Goal: Transaction & Acquisition: Book appointment/travel/reservation

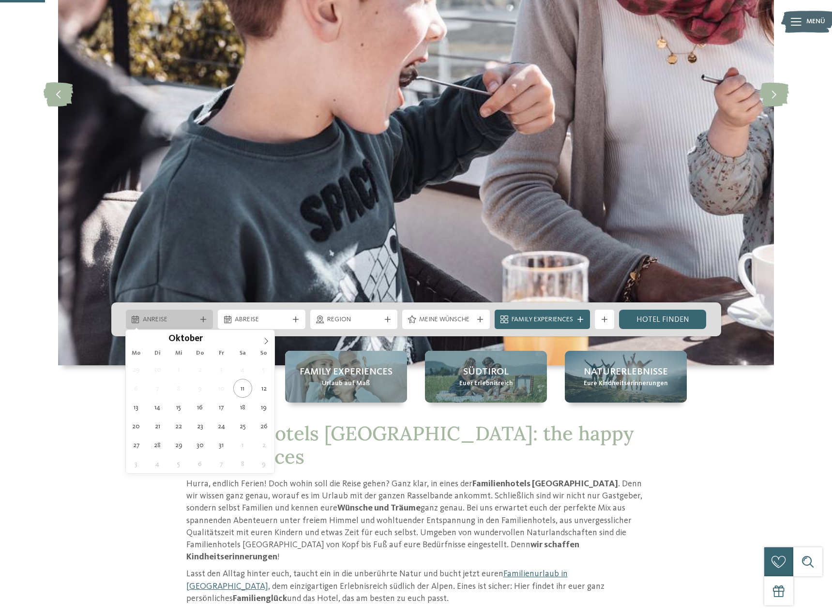
click at [159, 319] on span "Anreise" at bounding box center [170, 320] width 54 height 10
click at [270, 341] on icon at bounding box center [266, 341] width 7 height 7
click at [266, 341] on icon at bounding box center [266, 341] width 7 height 7
type input "****"
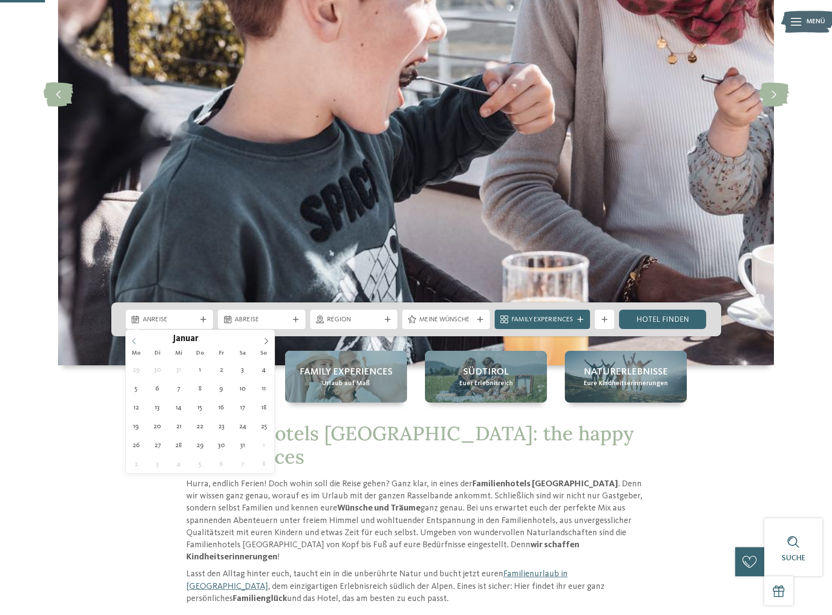
click at [130, 338] on span at bounding box center [134, 338] width 16 height 16
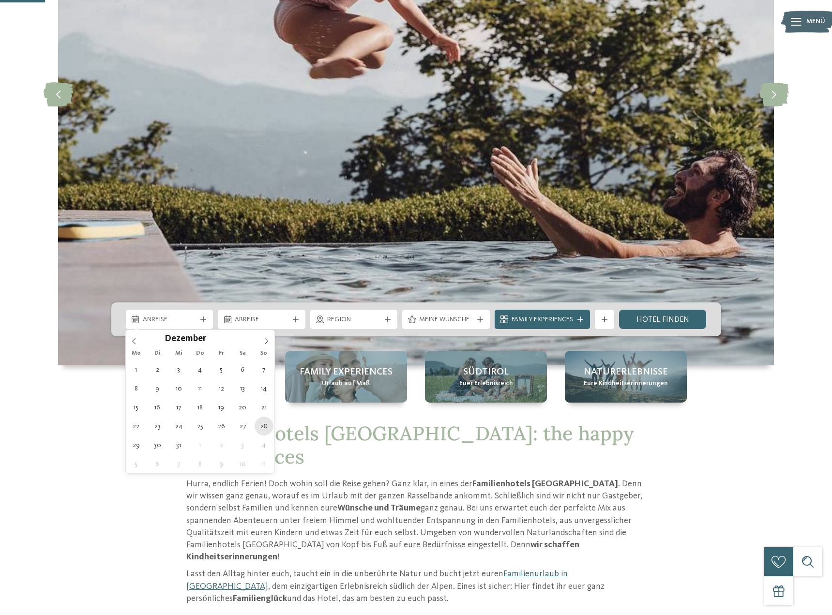
type div "28.12.2025"
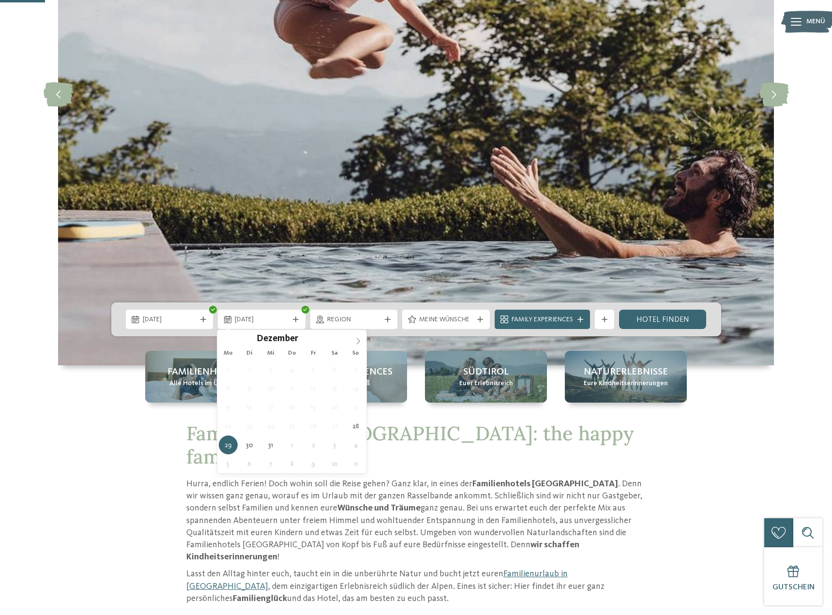
type input "****"
click at [357, 344] on icon at bounding box center [358, 341] width 7 height 7
type div "03.01.2026"
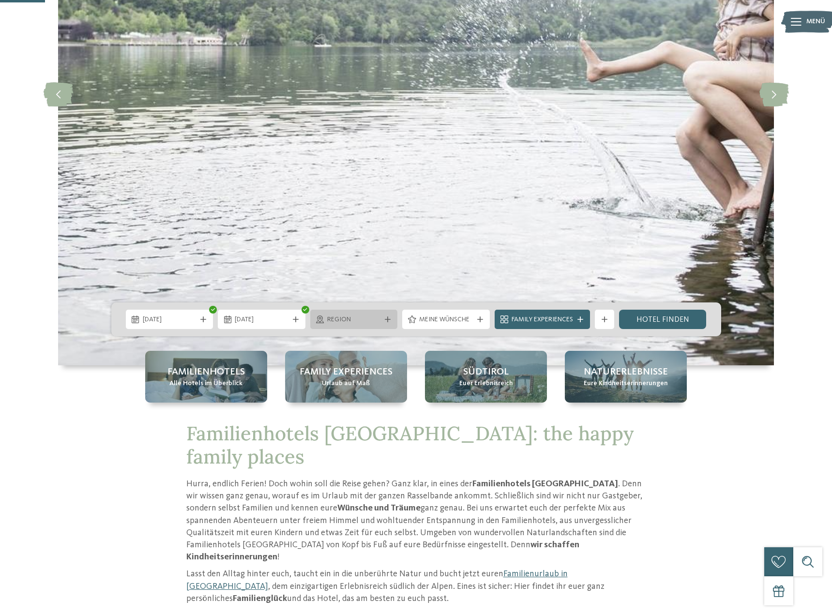
click at [374, 322] on span "Region" at bounding box center [354, 320] width 54 height 10
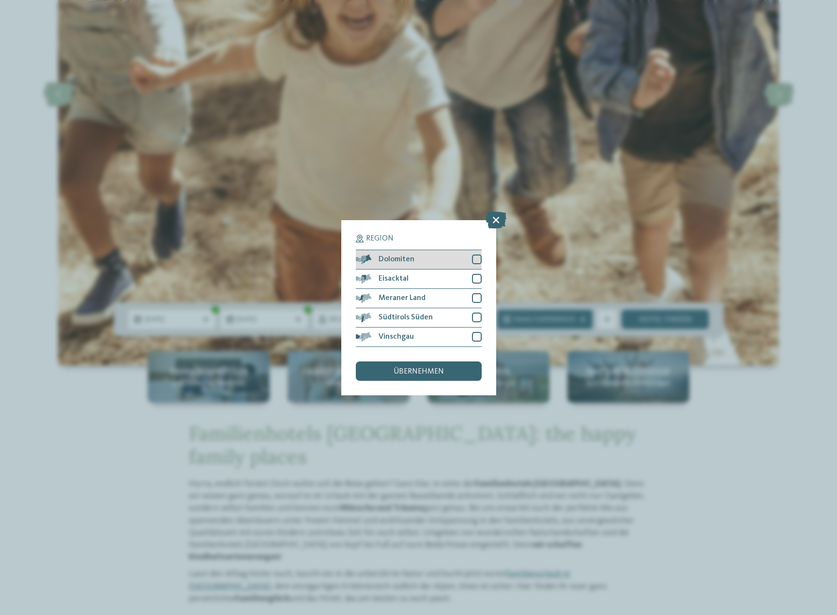
click at [474, 255] on div at bounding box center [477, 260] width 10 height 10
click at [475, 274] on div at bounding box center [477, 279] width 10 height 10
drag, startPoint x: 477, startPoint y: 230, endPoint x: 477, endPoint y: 220, distance: 10.2
click at [477, 276] on icon at bounding box center [476, 279] width 6 height 6
click at [477, 257] on icon at bounding box center [476, 260] width 6 height 6
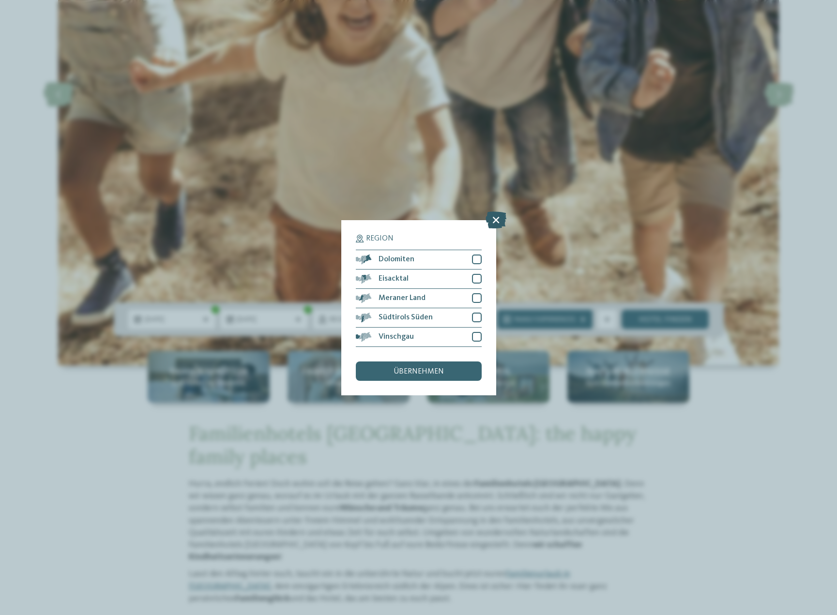
click at [497, 211] on icon at bounding box center [495, 219] width 21 height 17
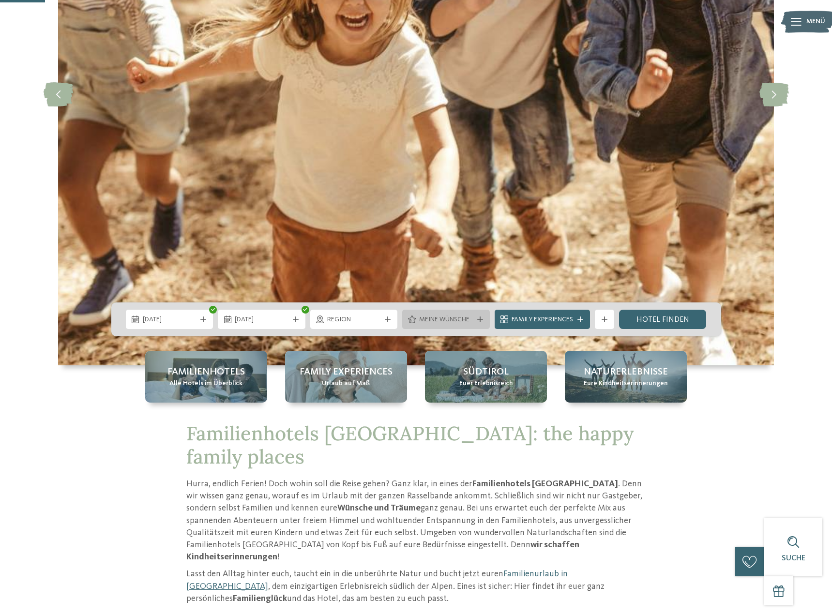
click at [451, 321] on span "Meine Wünsche" at bounding box center [446, 320] width 54 height 10
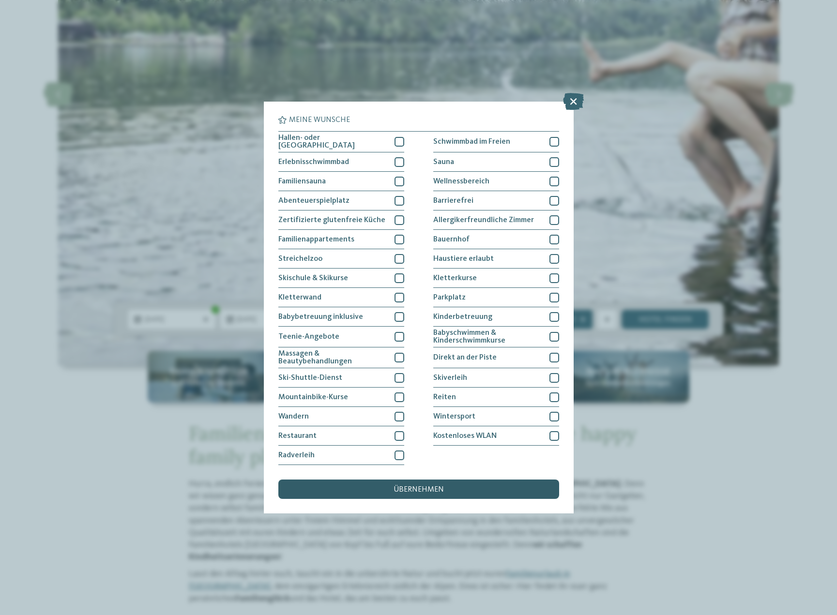
click at [439, 486] on span "übernehmen" at bounding box center [418, 490] width 50 height 8
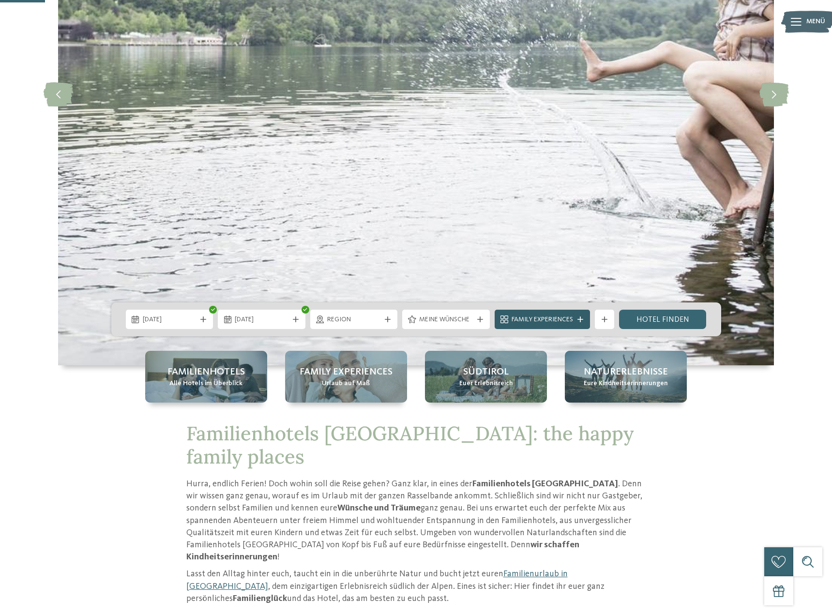
click at [545, 317] on span "Family Experiences" at bounding box center [542, 320] width 61 height 10
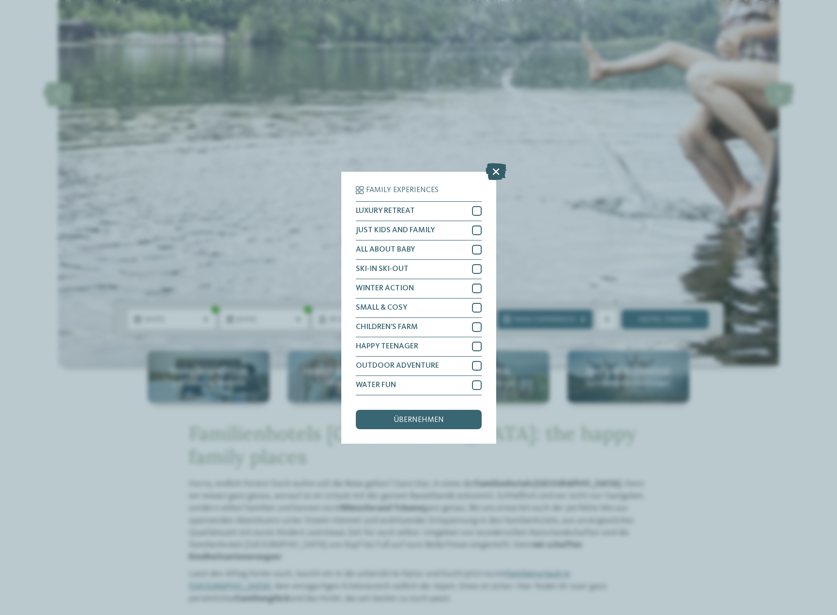
click at [494, 163] on icon at bounding box center [495, 171] width 21 height 17
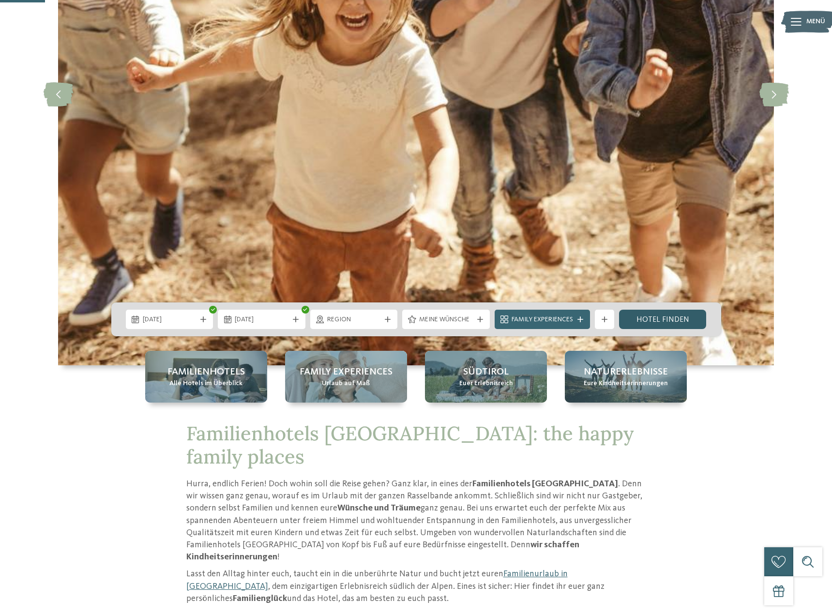
click at [655, 320] on link "Hotel finden" at bounding box center [663, 319] width 88 height 19
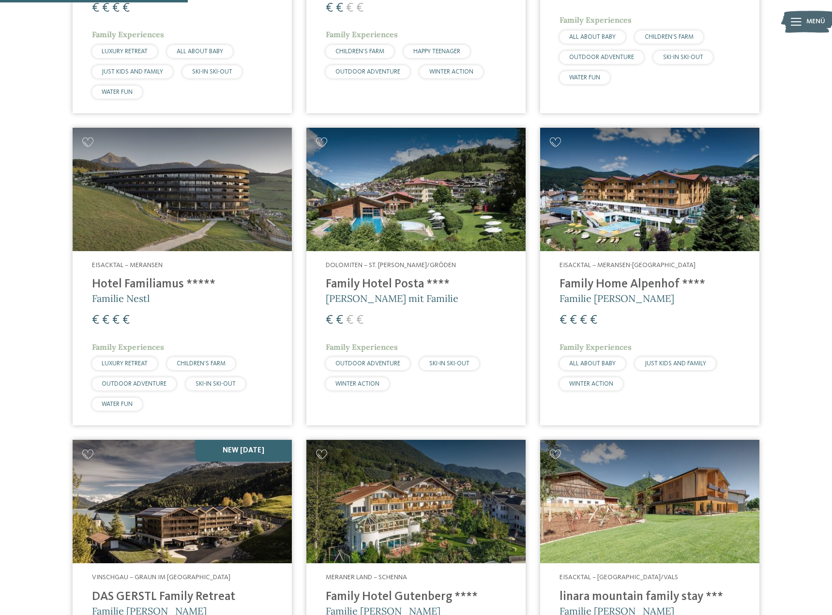
scroll to position [582, 0]
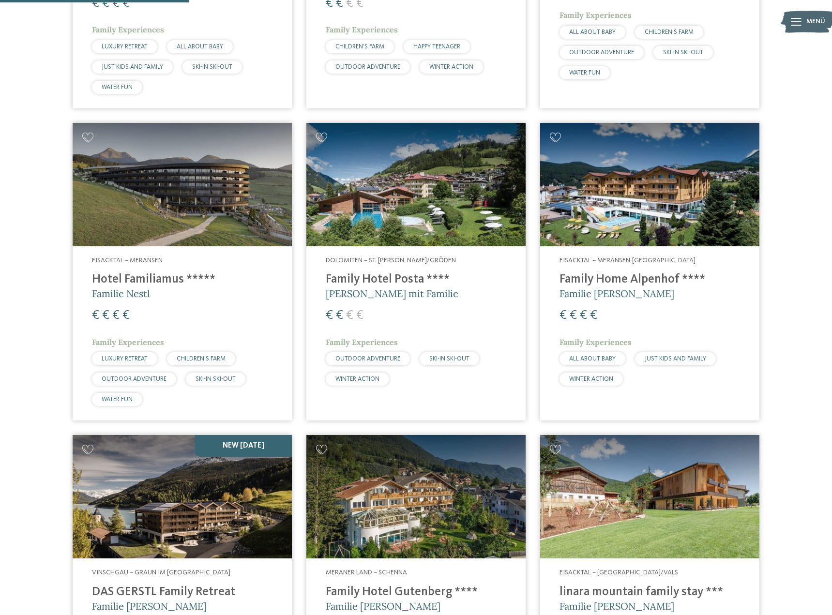
click at [675, 356] on span "JUST KIDS AND FAMILY" at bounding box center [675, 359] width 61 height 6
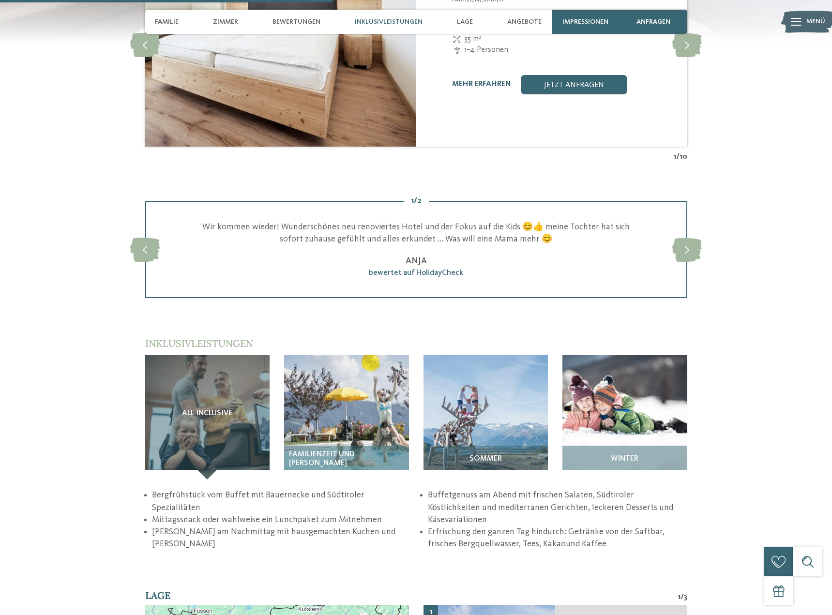
scroll to position [1227, 0]
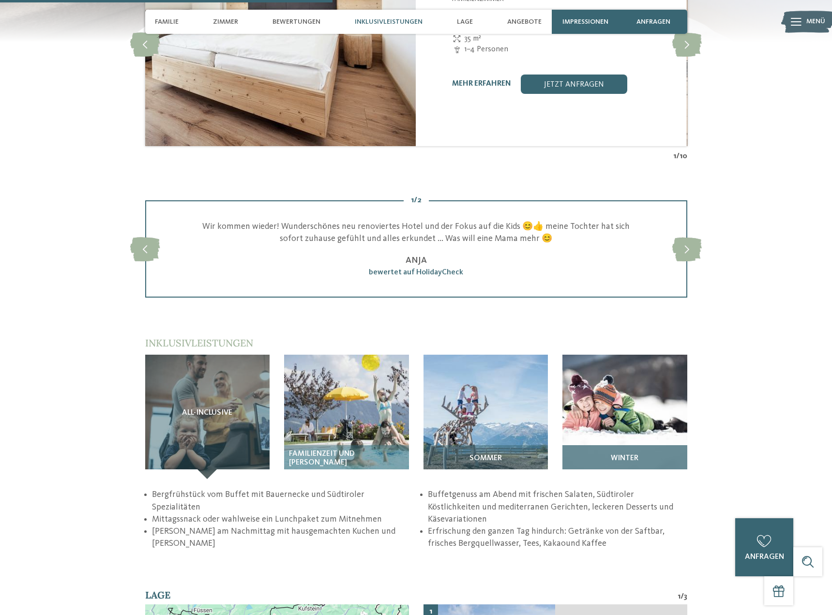
click at [616, 399] on img at bounding box center [624, 417] width 125 height 125
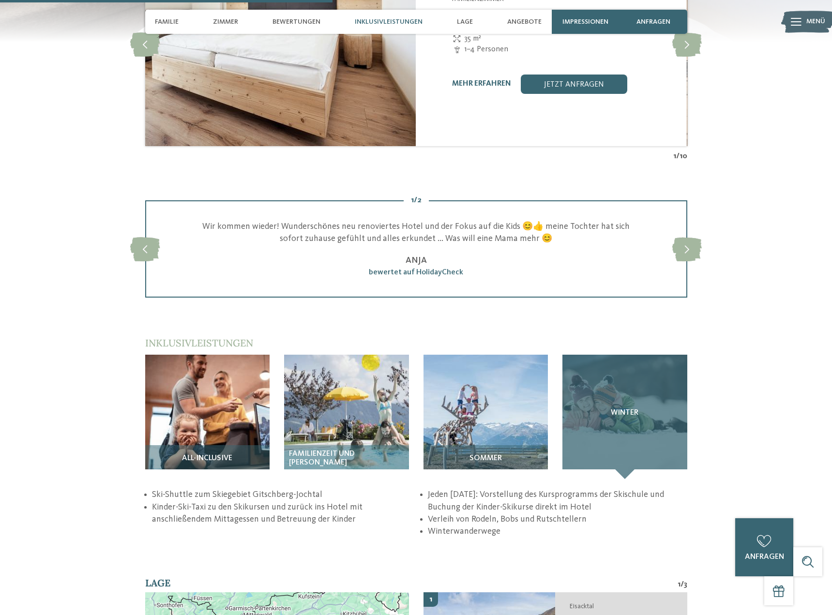
click at [621, 430] on div "Winter" at bounding box center [624, 417] width 125 height 125
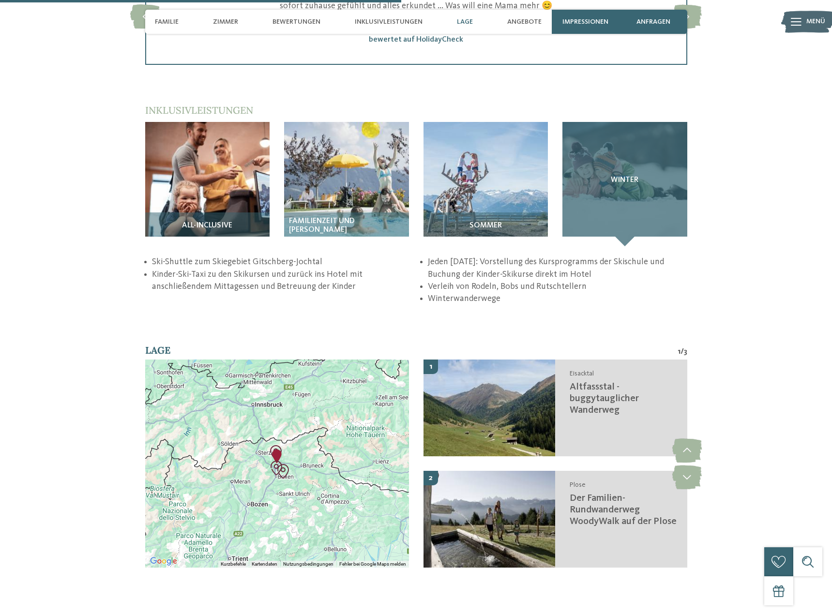
scroll to position [1482, 0]
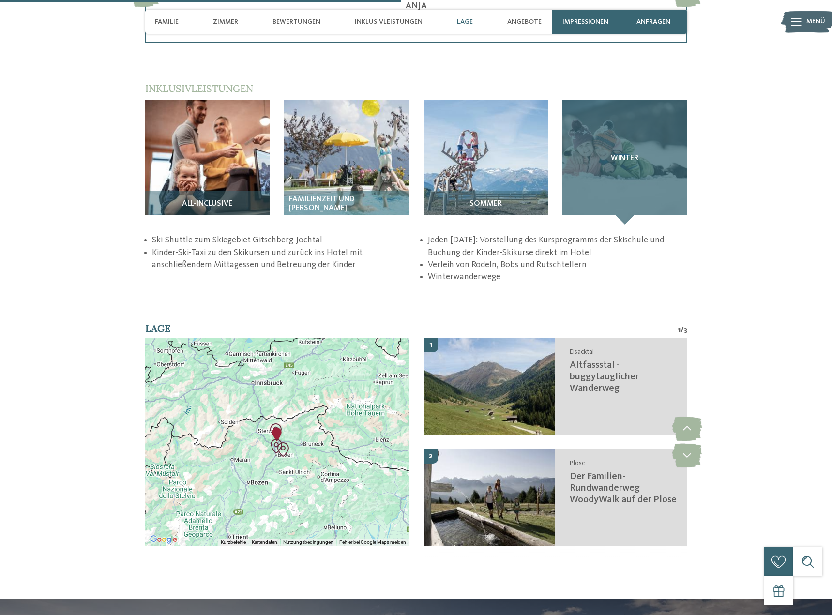
click at [621, 181] on div "Winter" at bounding box center [624, 162] width 125 height 125
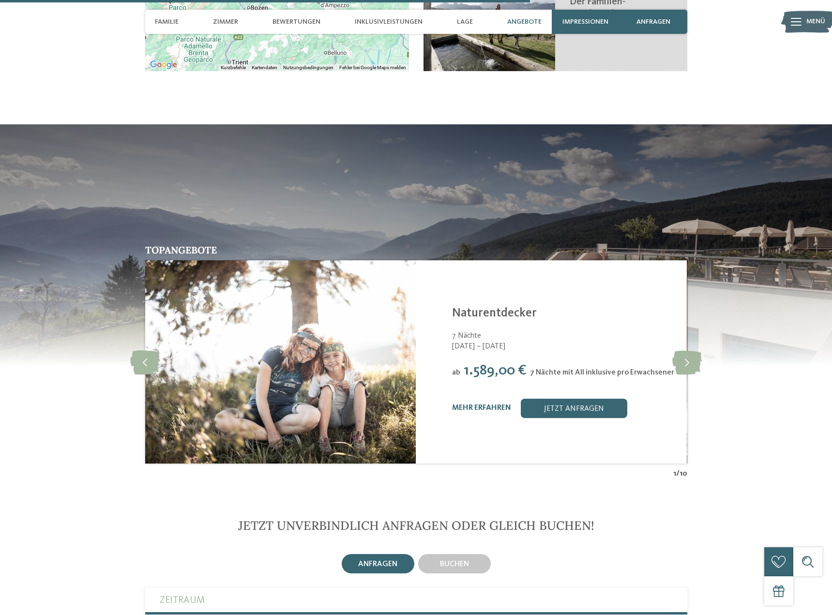
scroll to position [1958, 0]
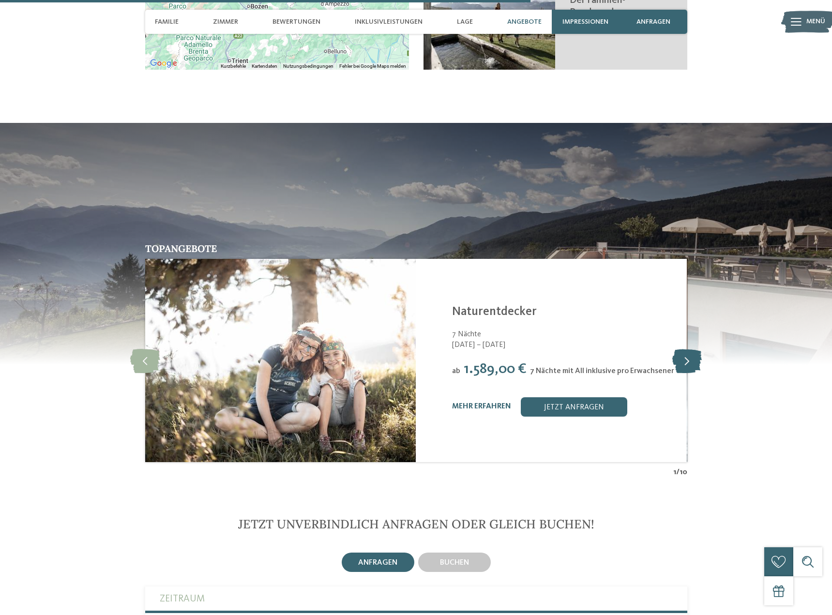
click at [688, 348] on icon at bounding box center [687, 360] width 30 height 24
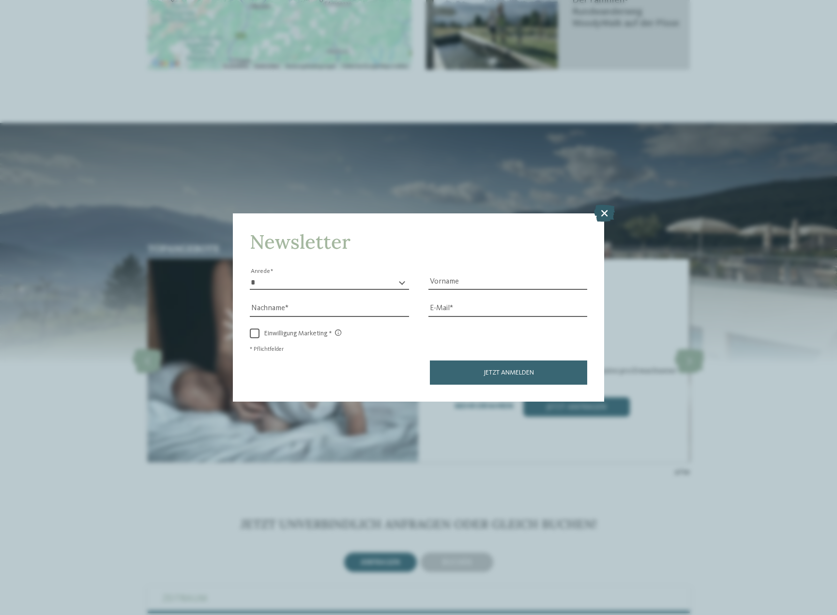
click at [603, 205] on icon at bounding box center [604, 213] width 21 height 17
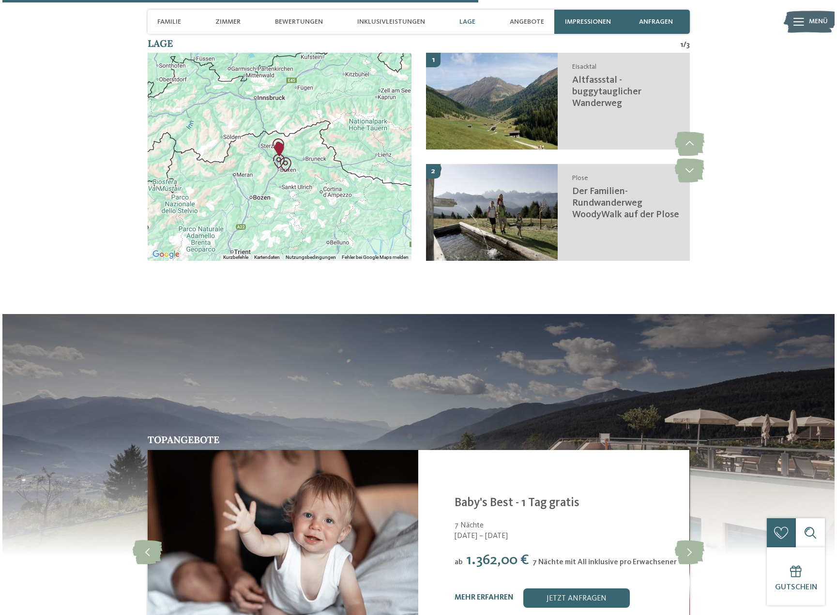
scroll to position [1766, 0]
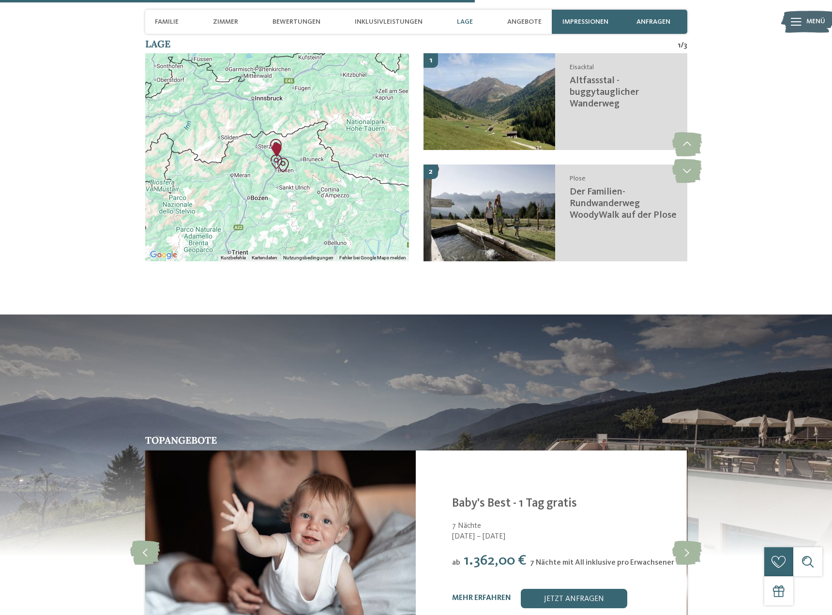
click at [800, 24] on icon at bounding box center [796, 22] width 11 height 8
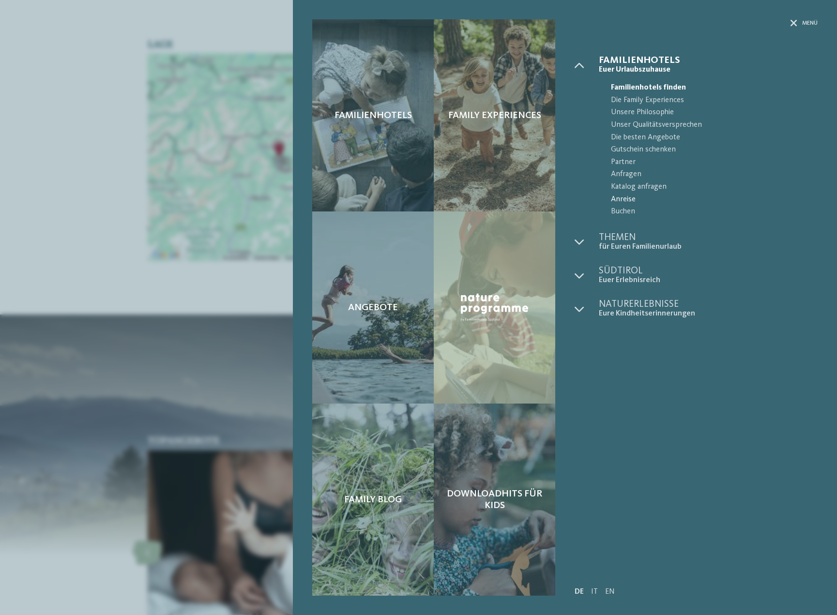
click at [627, 197] on span "Anreise" at bounding box center [714, 200] width 207 height 13
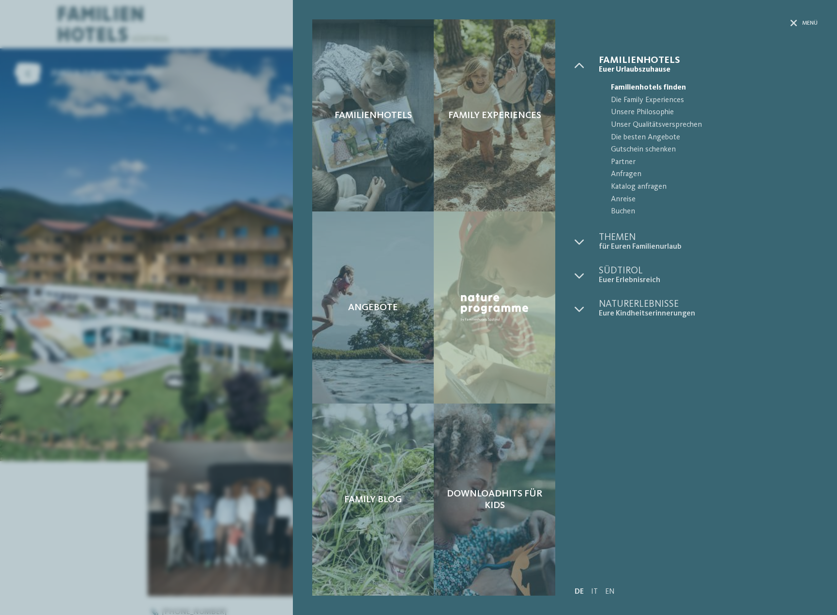
click at [666, 326] on div "Familienhotels Euer Urlaubszuhause" at bounding box center [695, 308] width 243 height 504
click at [692, 91] on span "Familienhotels finden" at bounding box center [714, 88] width 207 height 13
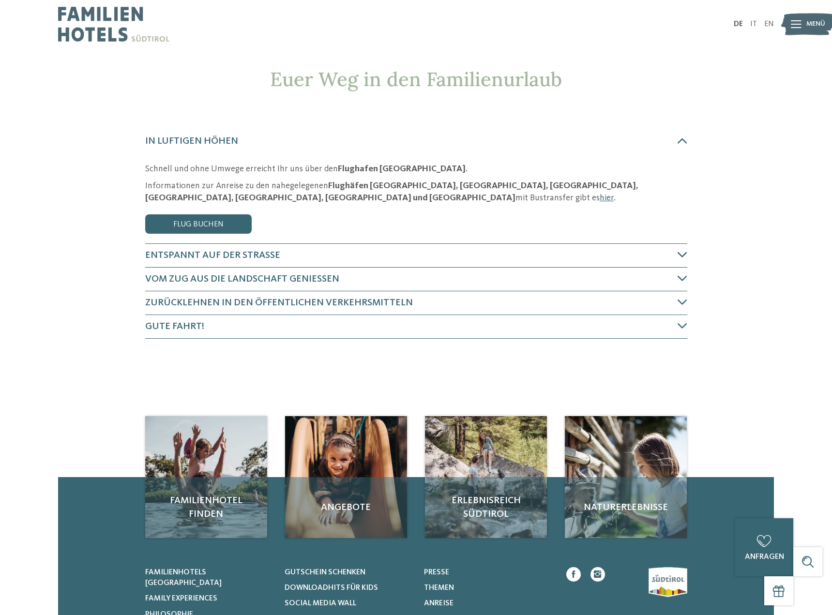
click at [680, 254] on icon at bounding box center [683, 255] width 10 height 10
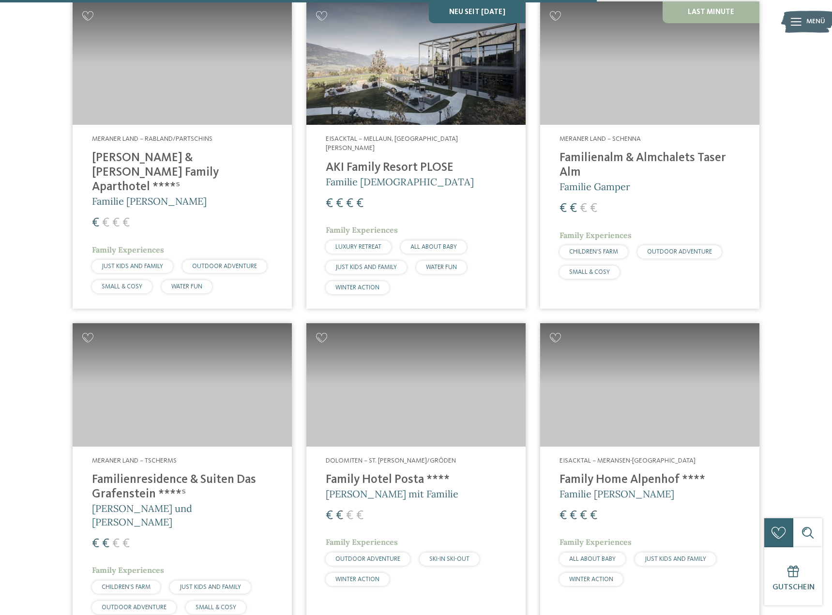
scroll to position [2215, 0]
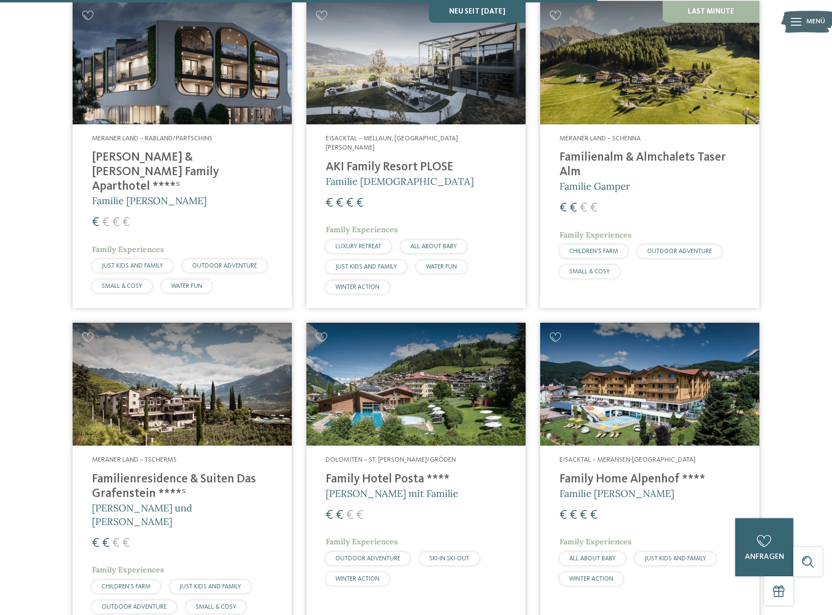
click at [648, 472] on h4 "Family Home Alpenhof ****" at bounding box center [649, 479] width 181 height 15
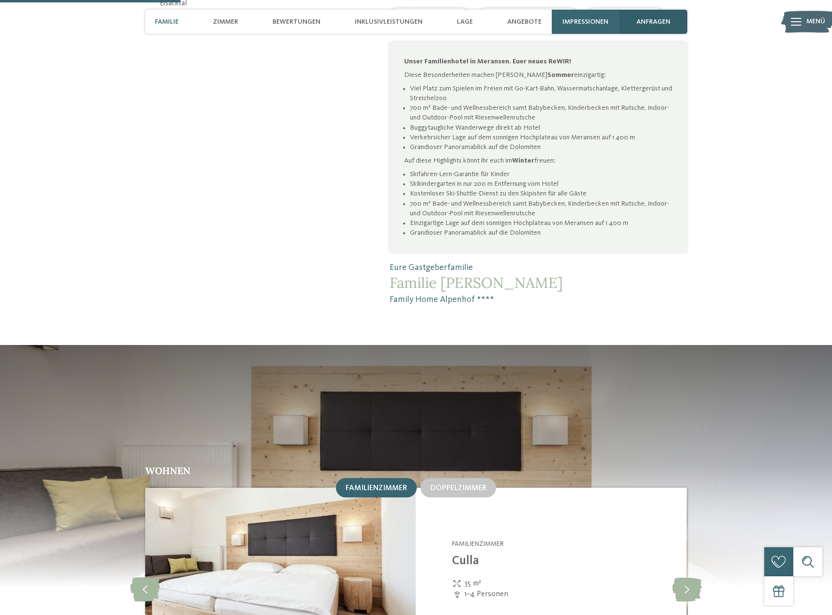
scroll to position [665, 0]
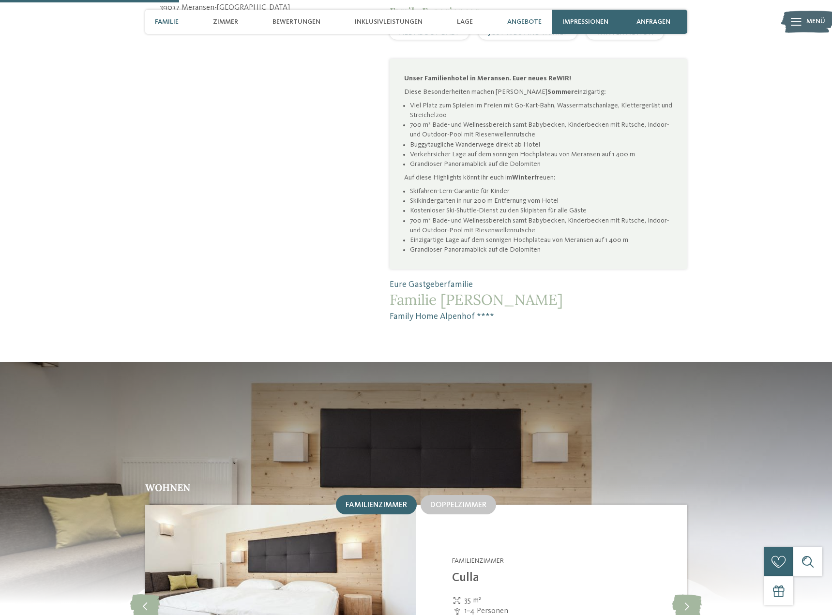
click at [534, 23] on span "Angebote" at bounding box center [524, 22] width 34 height 8
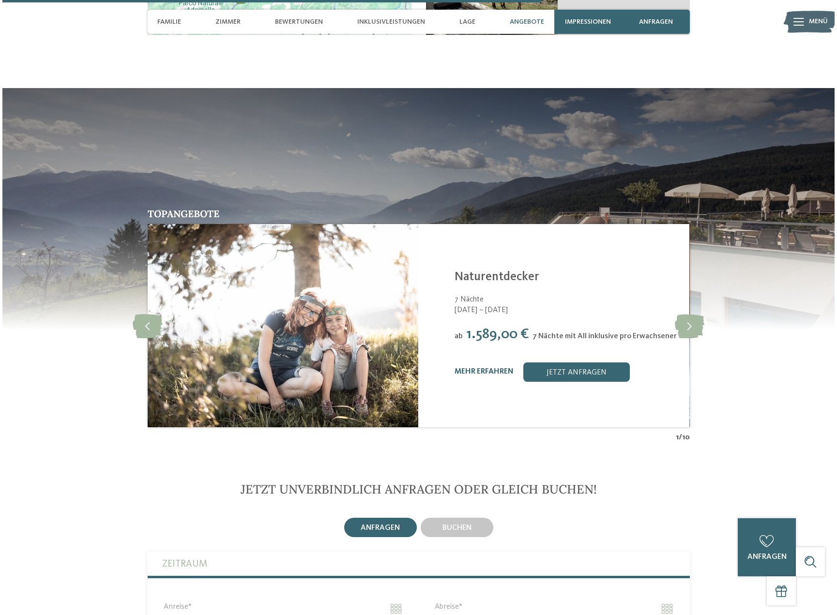
scroll to position [2007, 0]
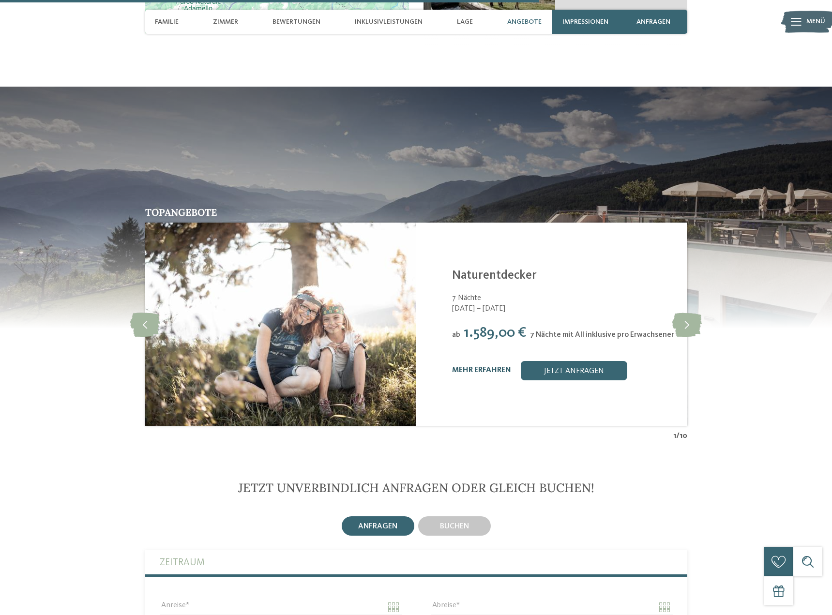
click at [490, 366] on link "mehr erfahren" at bounding box center [481, 370] width 59 height 8
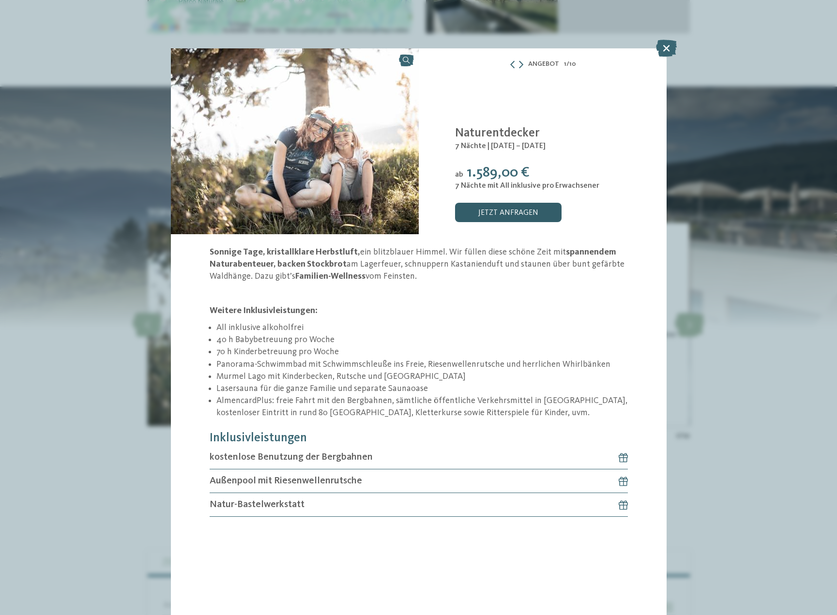
click at [487, 212] on link "jetzt anfragen" at bounding box center [508, 212] width 106 height 19
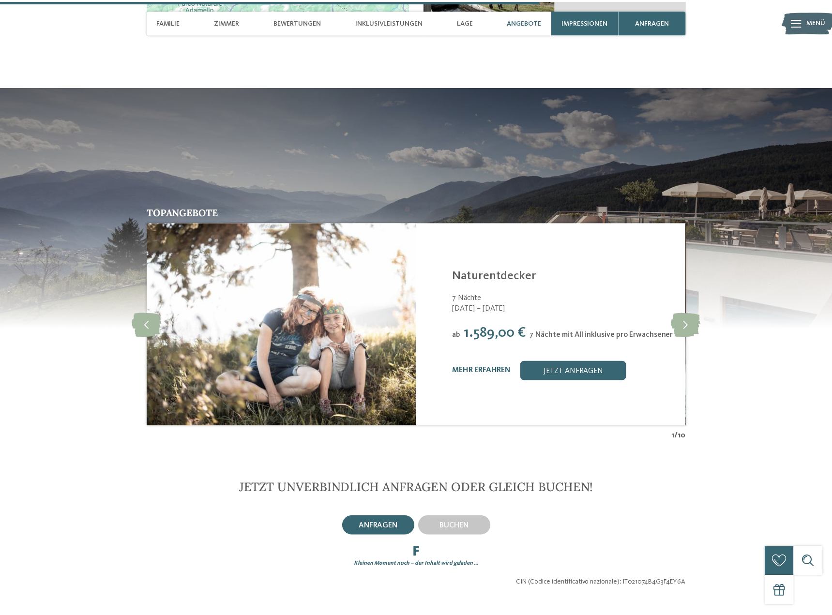
scroll to position [2432, 0]
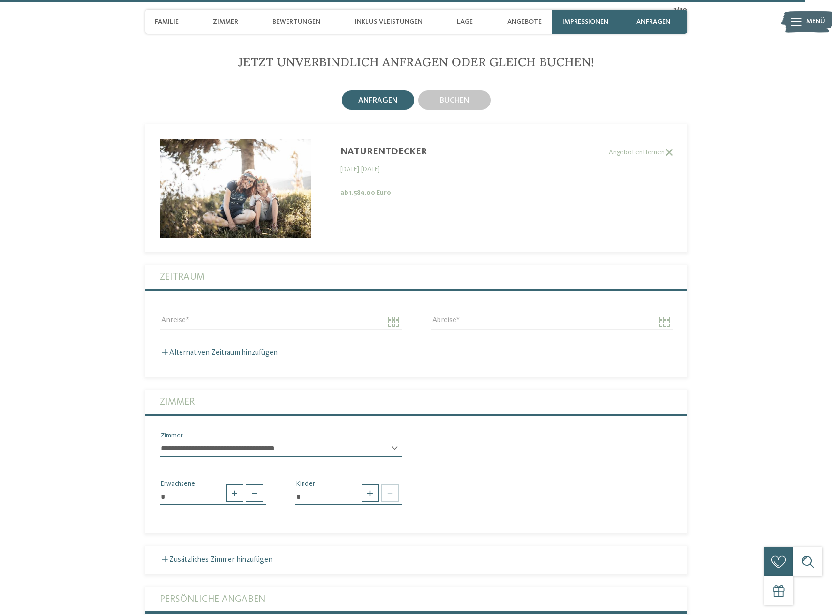
click at [174, 265] on label "Zeitraum" at bounding box center [416, 277] width 513 height 24
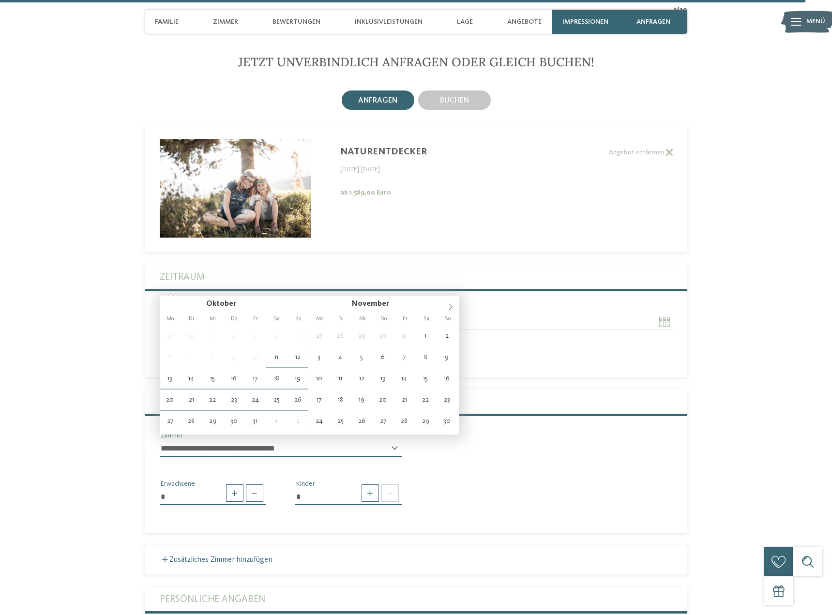
click at [167, 314] on input "Anreise" at bounding box center [281, 322] width 242 height 16
click at [450, 304] on icon at bounding box center [450, 306] width 7 height 7
type input "**********"
type input "****"
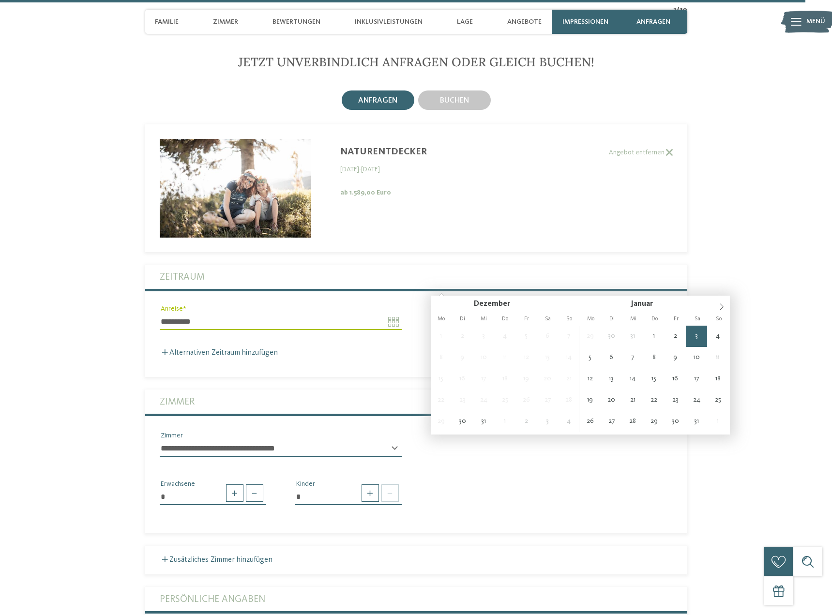
type input "**********"
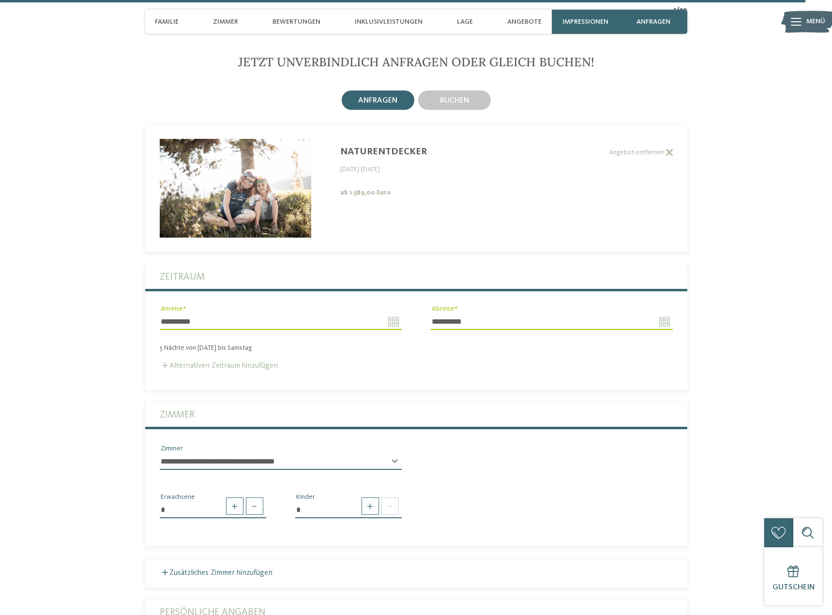
click at [242, 362] on label "Alternativen Zeitraum hinzufügen" at bounding box center [219, 366] width 118 height 8
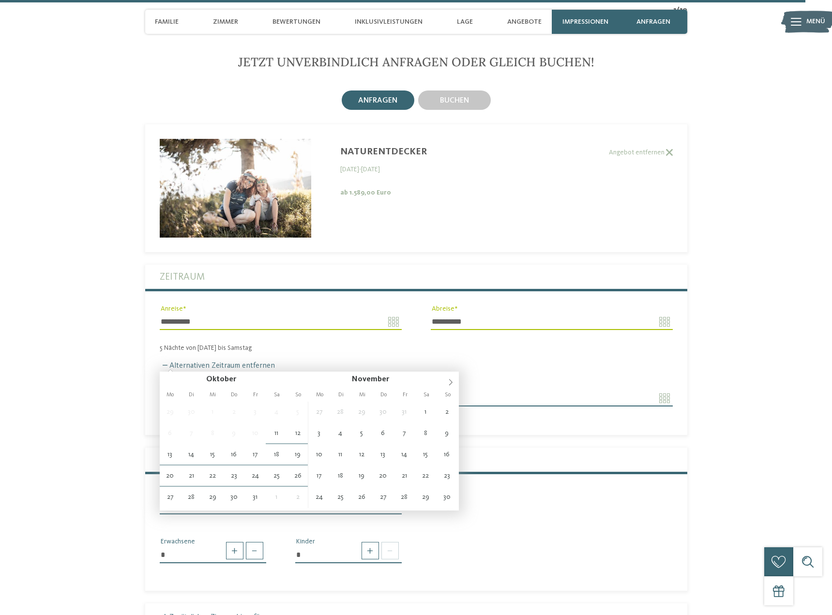
click at [395, 390] on input "Anreise" at bounding box center [281, 398] width 242 height 16
click at [448, 384] on icon at bounding box center [450, 382] width 7 height 7
type input "**********"
type input "****"
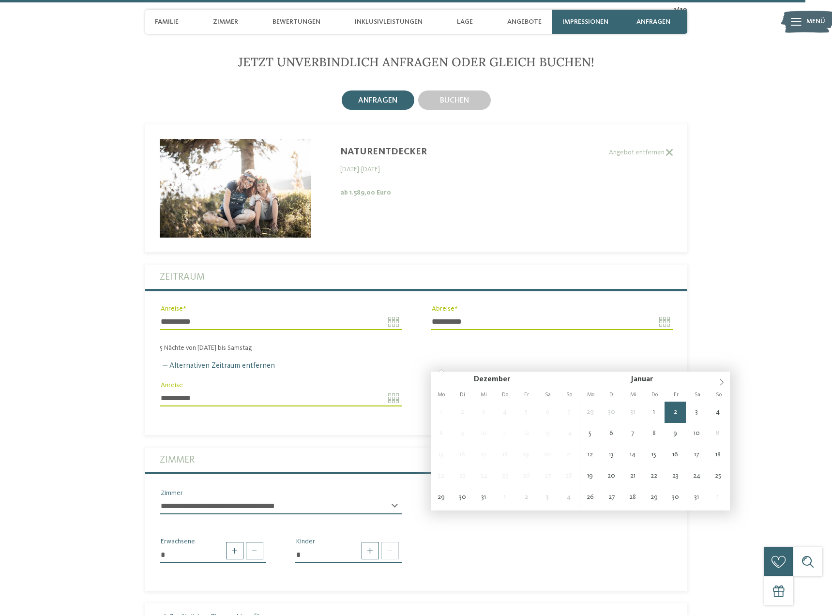
type input "**********"
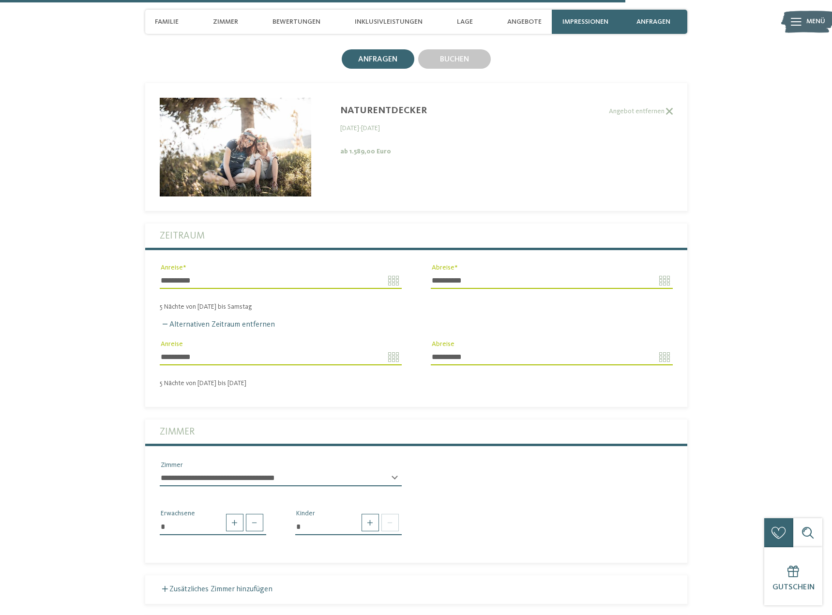
scroll to position [2488, 0]
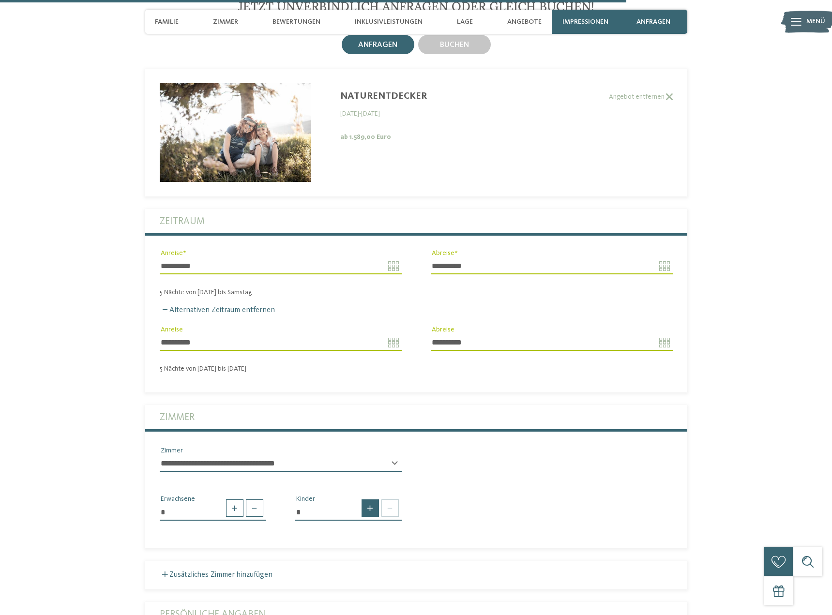
click at [373, 499] on span at bounding box center [370, 507] width 17 height 17
type input "*"
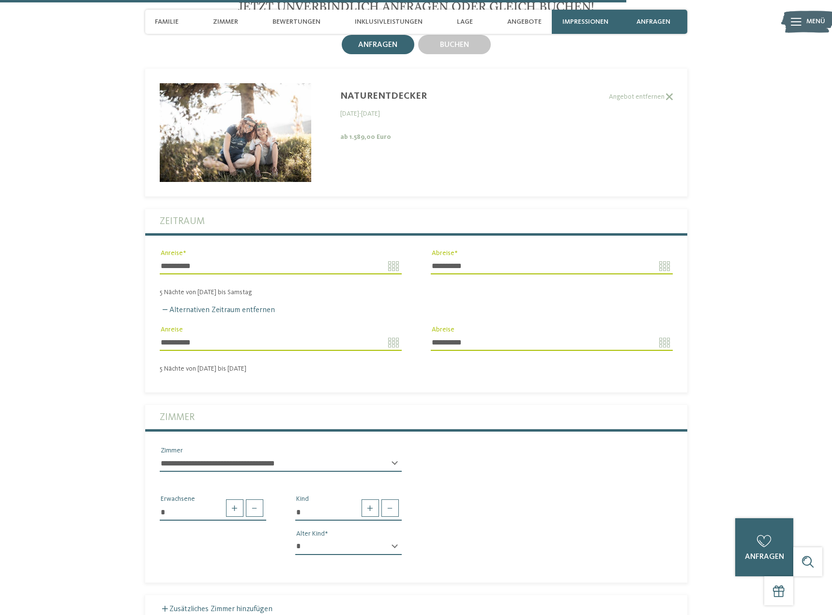
select select "*"
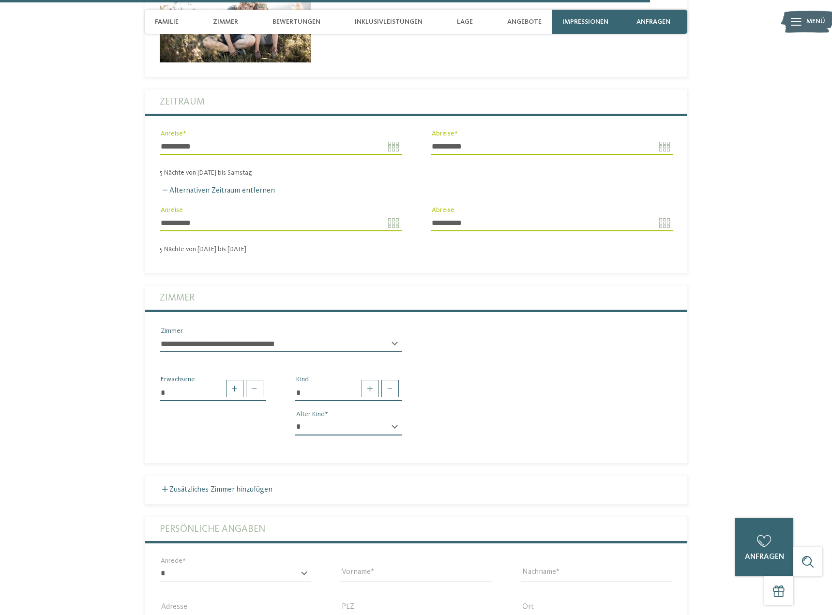
scroll to position [2608, 0]
click at [195, 485] on label "Zusätzliches Zimmer hinzufügen" at bounding box center [216, 489] width 113 height 8
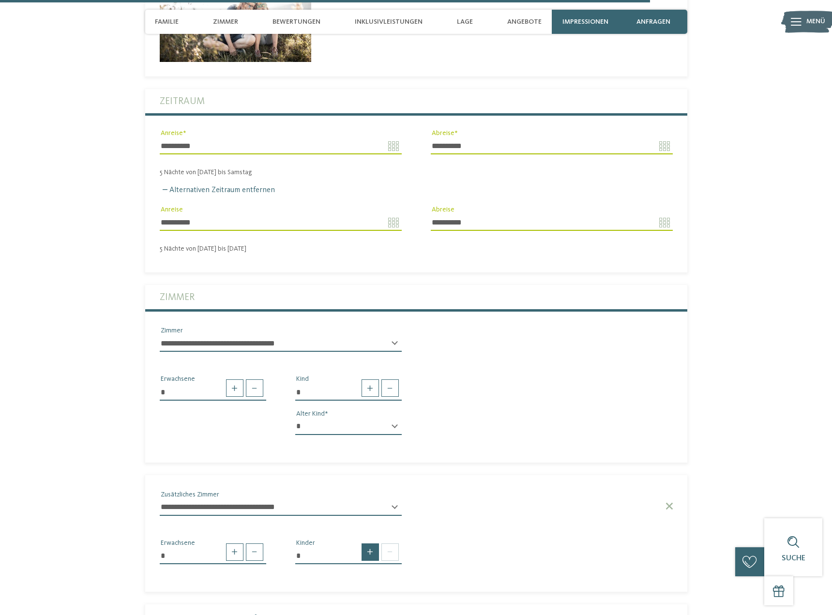
click at [368, 543] on span at bounding box center [370, 551] width 17 height 17
click at [393, 582] on div "* * * * * * * * * * * ** ** ** ** ** ** ** ** Alter Kind" at bounding box center [348, 594] width 106 height 25
click at [370, 543] on span at bounding box center [370, 551] width 17 height 17
type input "*"
select select "*"
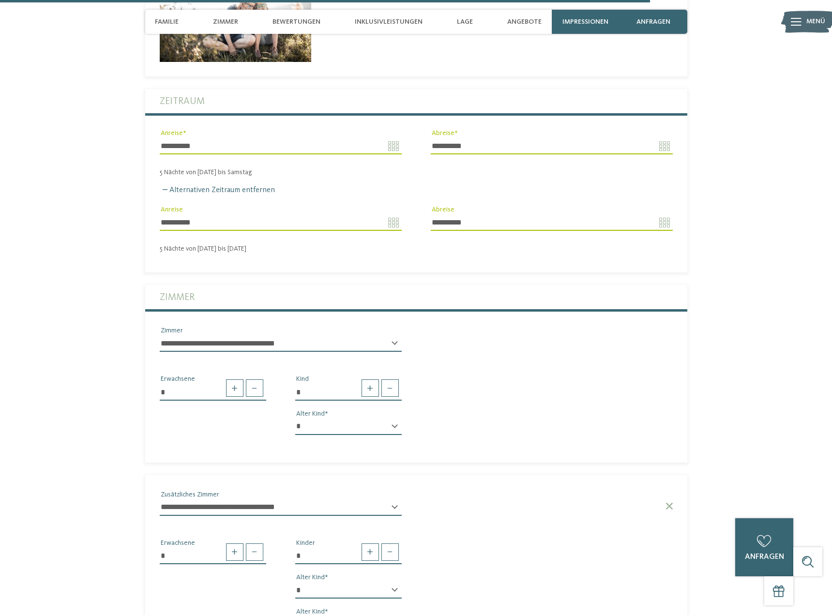
select select "*"
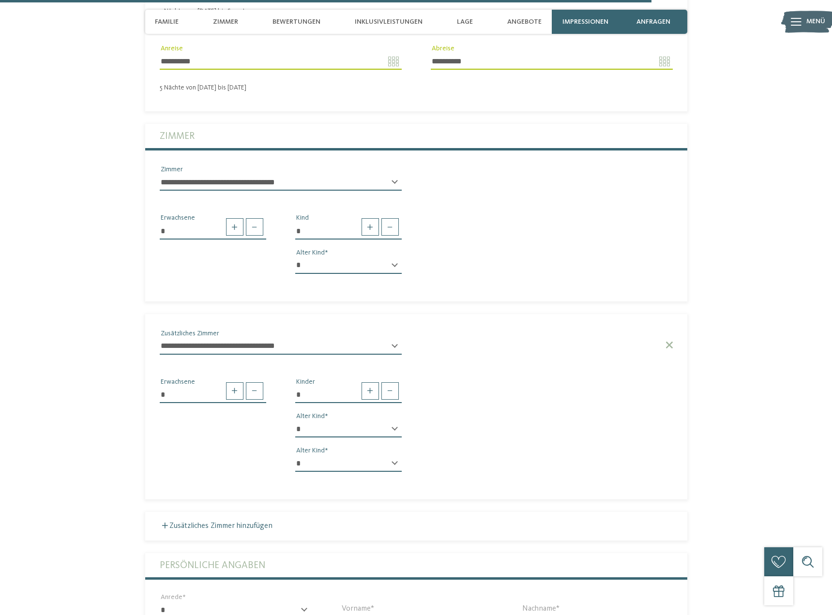
scroll to position [2771, 0]
click at [232, 521] on label "Zusätzliches Zimmer hinzufügen" at bounding box center [216, 525] width 113 height 8
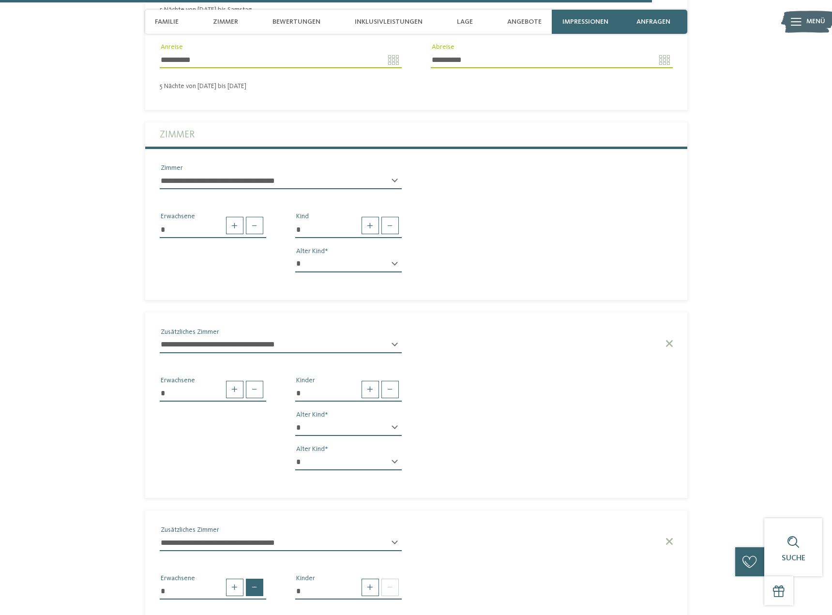
click at [252, 579] on span at bounding box center [254, 587] width 17 height 17
type input "*"
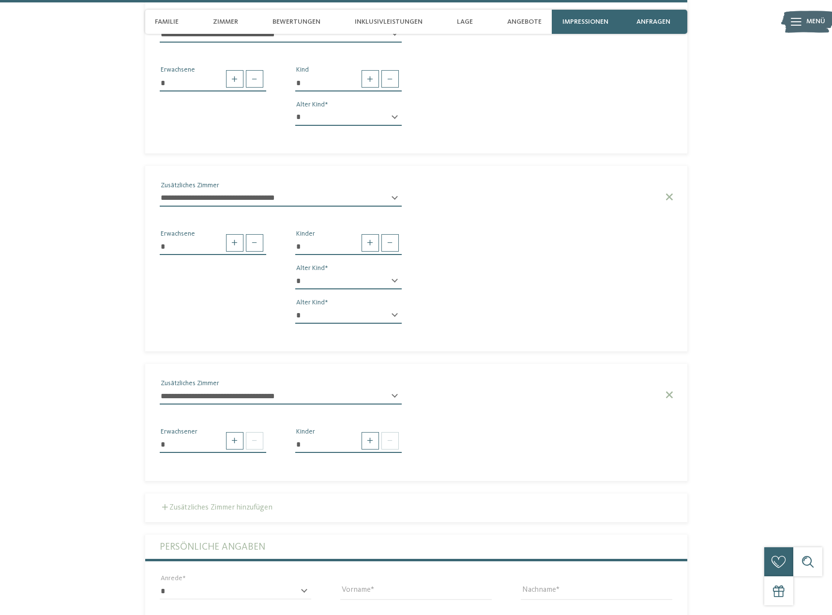
scroll to position [2918, 0]
click at [227, 503] on label "Zusätzliches Zimmer hinzufügen" at bounding box center [216, 507] width 113 height 8
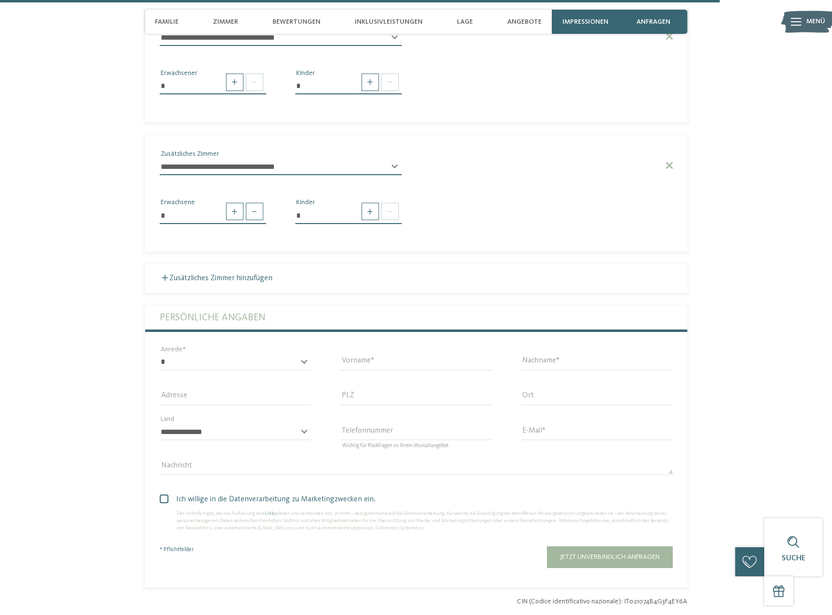
scroll to position [3279, 0]
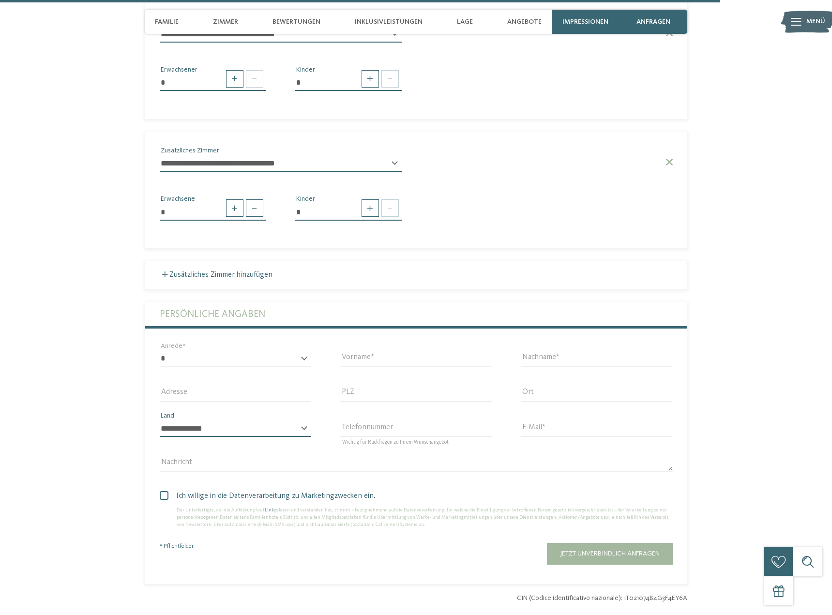
select select "**"
select select "*"
type input "*****"
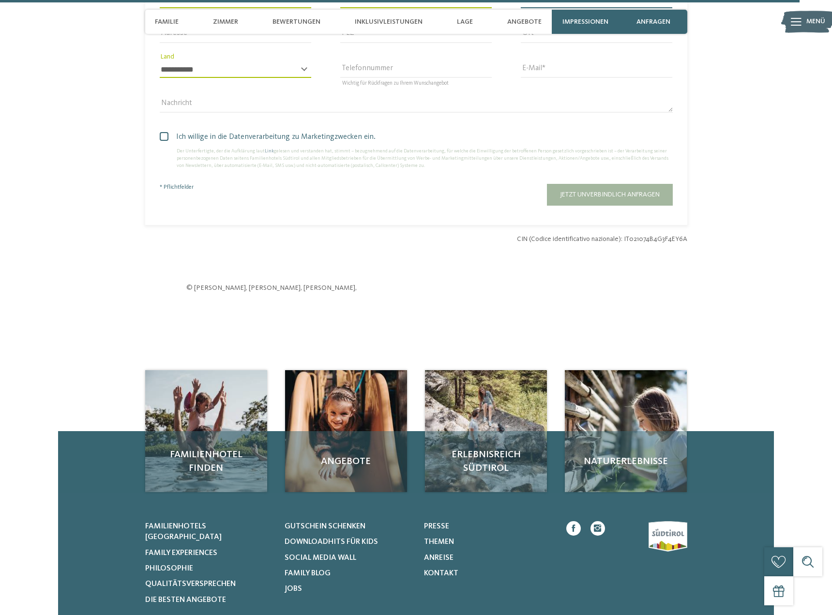
scroll to position [3645, 0]
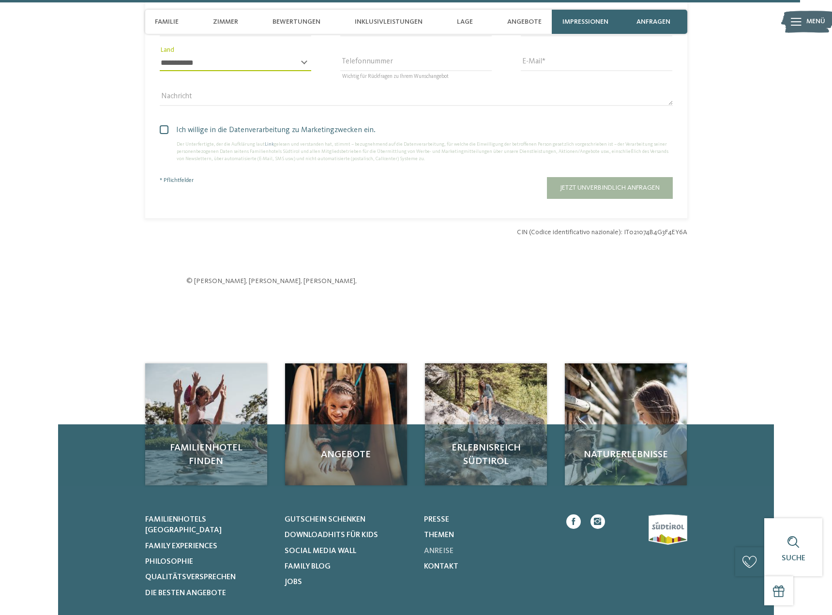
type input "*****"
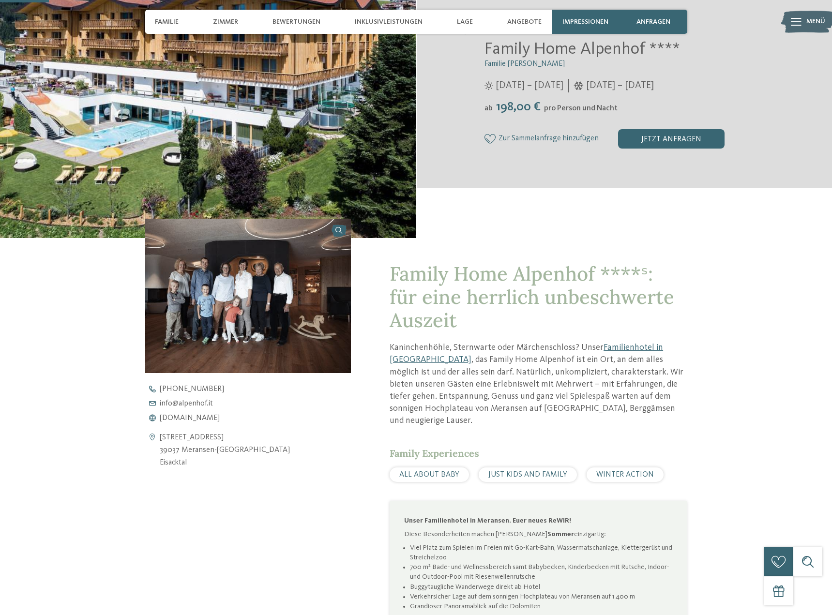
scroll to position [224, 0]
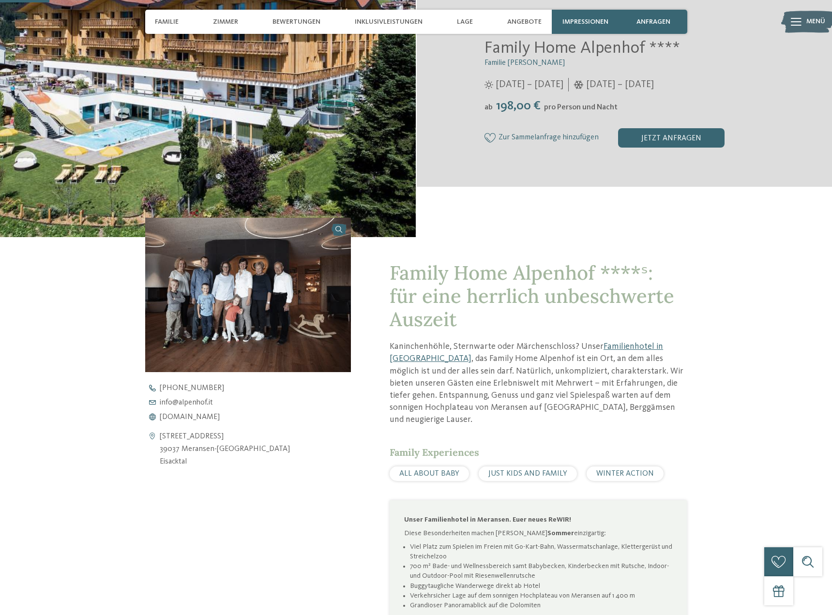
drag, startPoint x: 160, startPoint y: 440, endPoint x: 213, endPoint y: 462, distance: 57.5
click at [212, 464] on address "Prockengasse 15 39037 Meransen-Mühlbach Eisacktal" at bounding box center [225, 449] width 130 height 37
copy address "Prockengasse 15 39037 Meransen-Mühlbach Eisacktal"
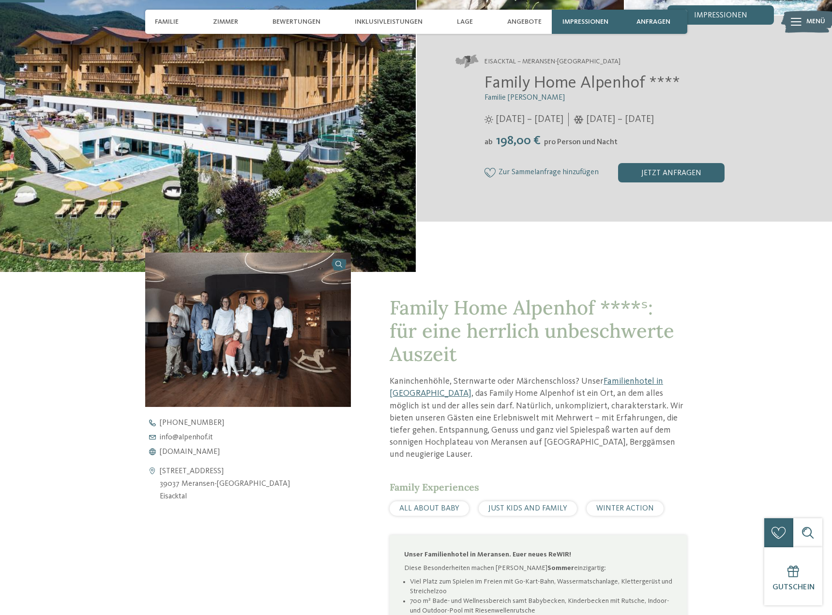
scroll to position [182, 0]
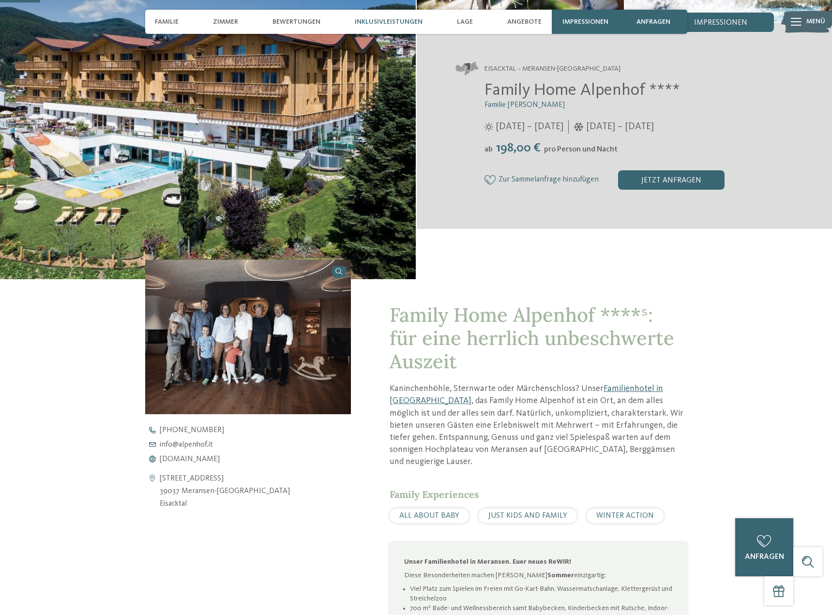
click at [376, 21] on span "Inklusivleistungen" at bounding box center [389, 22] width 68 height 8
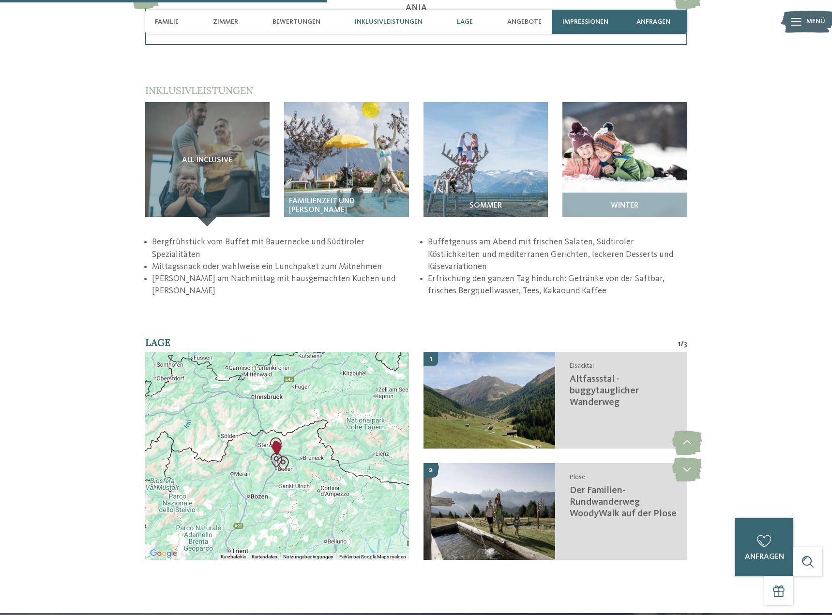
scroll to position [1488, 0]
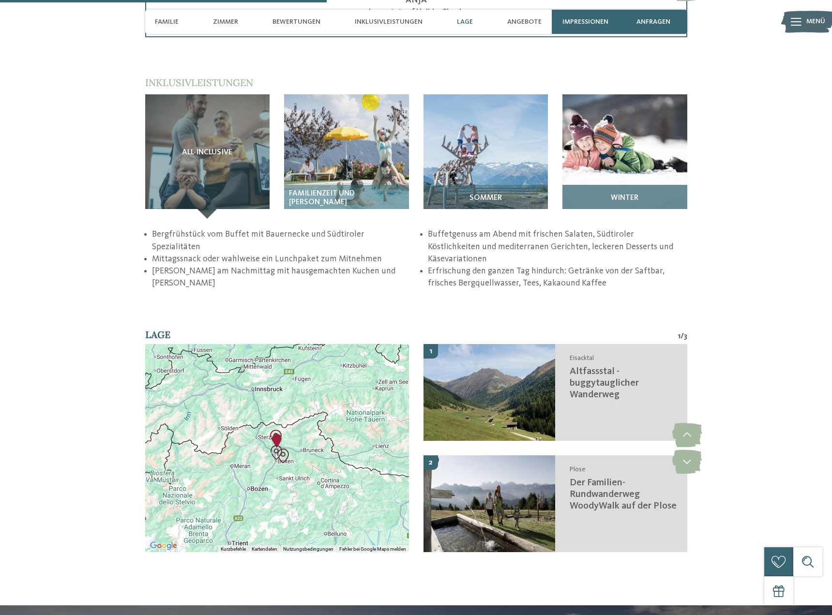
click at [628, 143] on img at bounding box center [624, 156] width 125 height 125
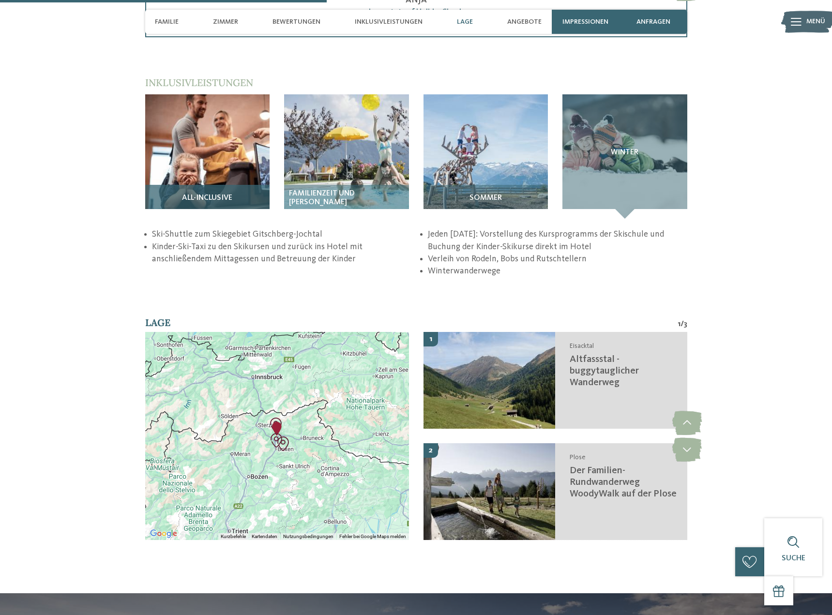
click at [198, 185] on div "All-inclusive" at bounding box center [207, 202] width 125 height 34
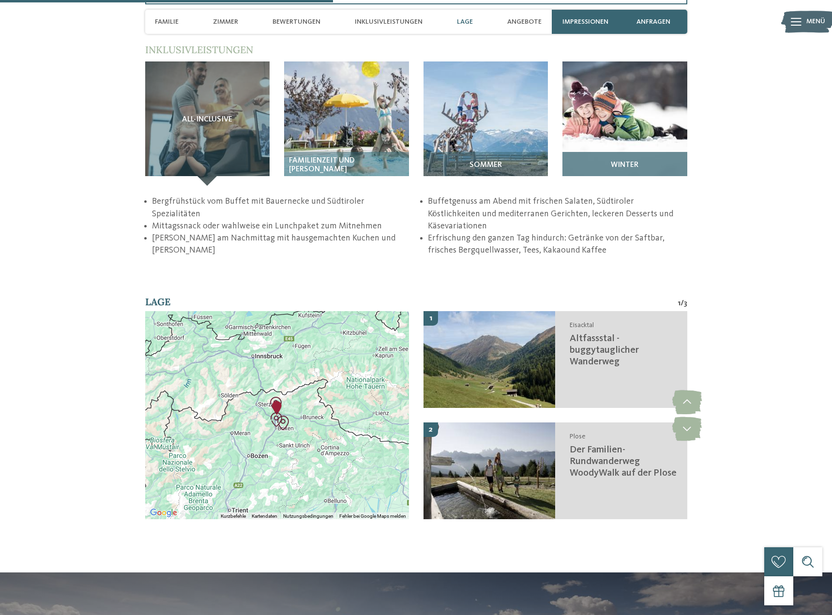
scroll to position [1527, 0]
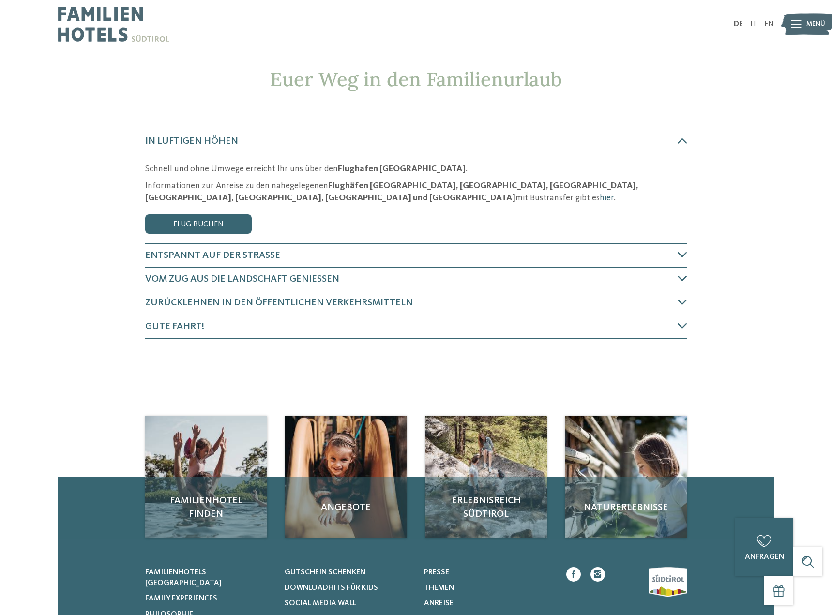
click at [805, 19] on img at bounding box center [807, 24] width 53 height 27
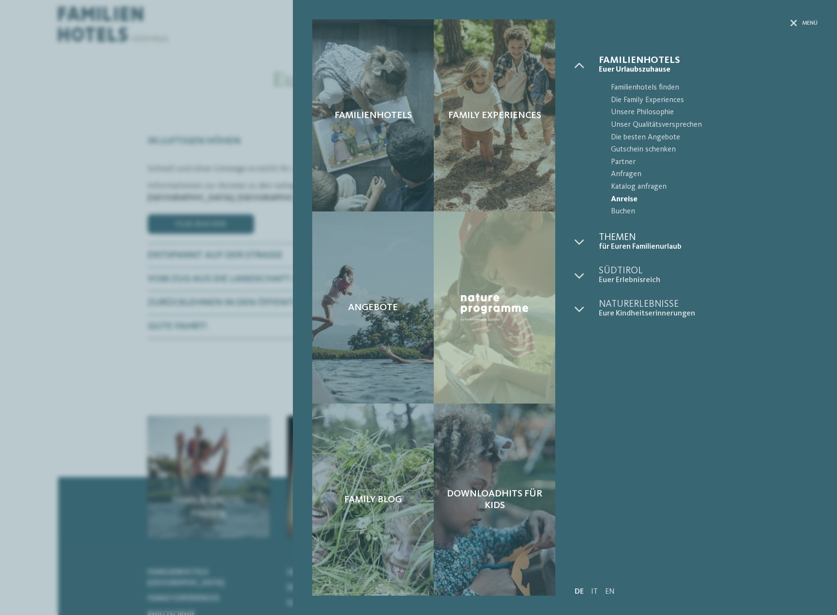
click at [622, 242] on span "für Euren Familienurlaub" at bounding box center [708, 246] width 219 height 9
click at [637, 276] on span "Euer Erlebnisreich" at bounding box center [708, 280] width 219 height 9
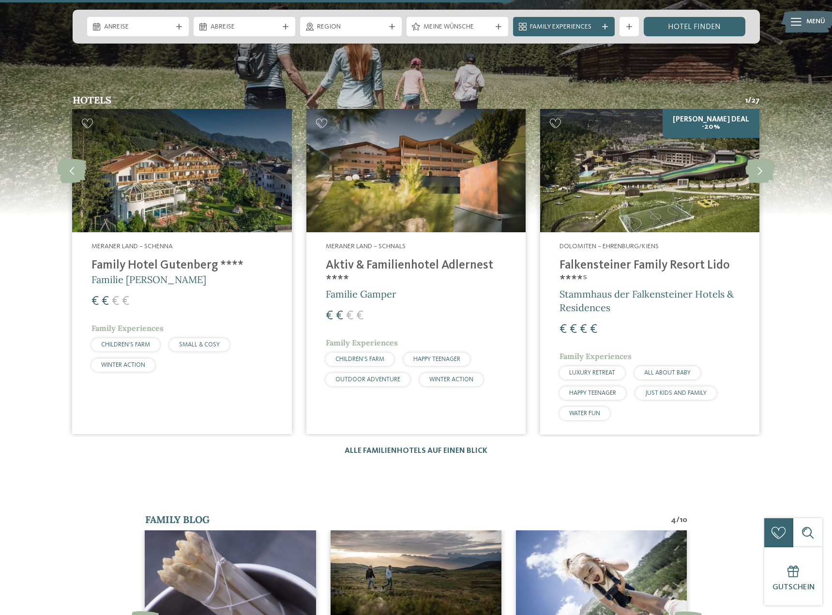
scroll to position [1529, 0]
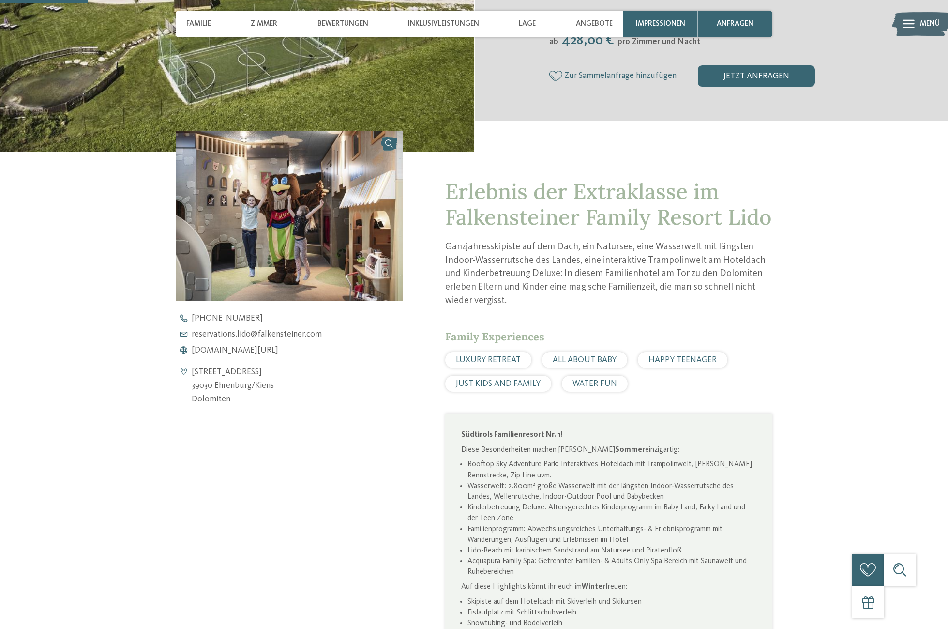
scroll to position [320, 0]
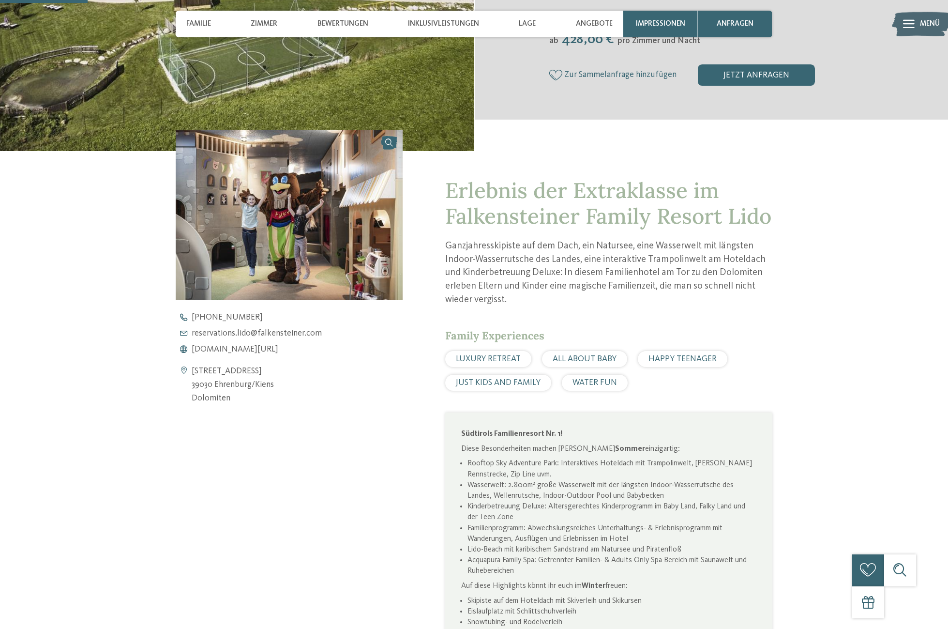
drag, startPoint x: 226, startPoint y: 400, endPoint x: 191, endPoint y: 371, distance: 46.0
click at [188, 370] on div "Bahnhofstraße 7 39030 Ehrenburg/Kiens Dolomiten" at bounding box center [289, 384] width 226 height 41
copy div "Bahnhofstraße 7 39030 Ehrenburg/Kiens Dolomiten"
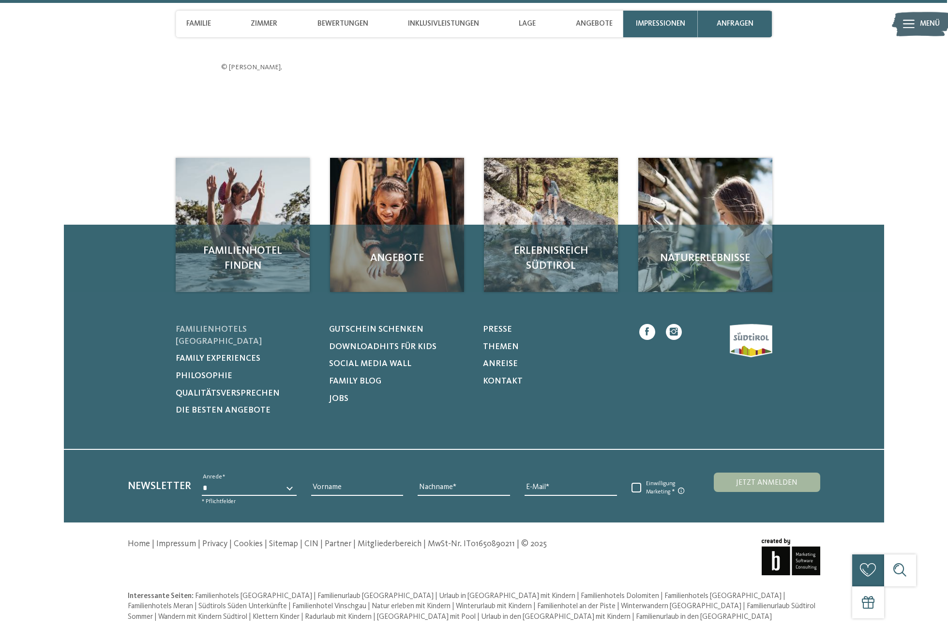
scroll to position [3490, 0]
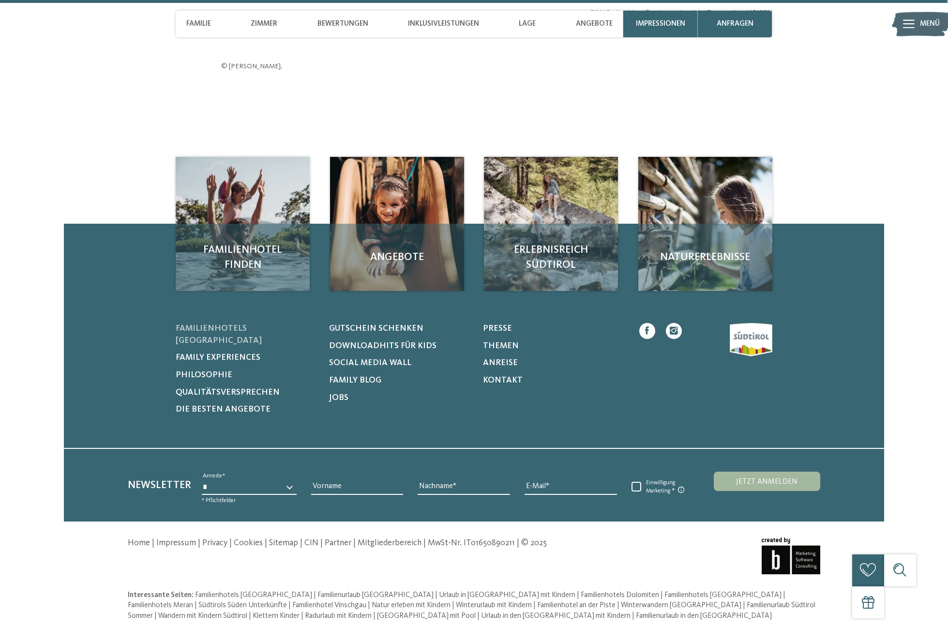
click at [262, 334] on span "Familienhotels [GEOGRAPHIC_DATA]" at bounding box center [219, 334] width 86 height 20
